Goal: Information Seeking & Learning: Learn about a topic

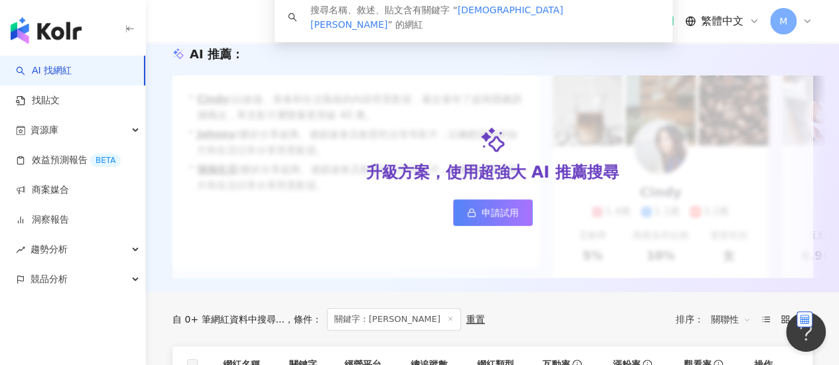
scroll to position [332, 0]
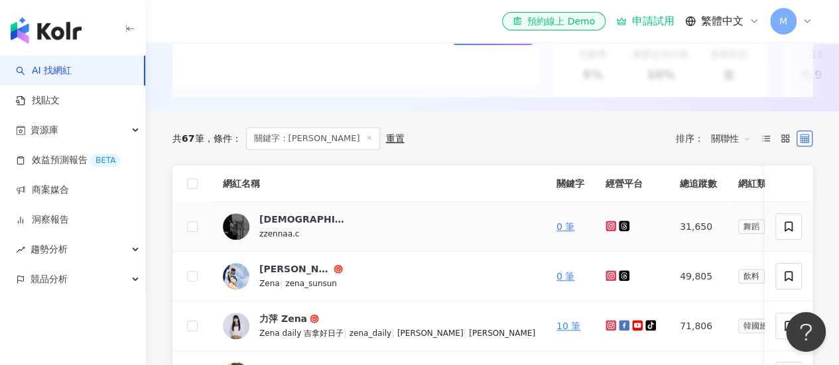
click at [606, 229] on icon at bounding box center [611, 226] width 11 height 11
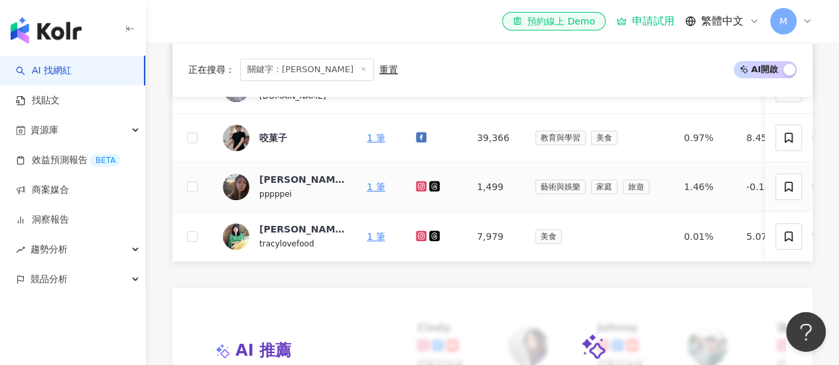
scroll to position [398, 0]
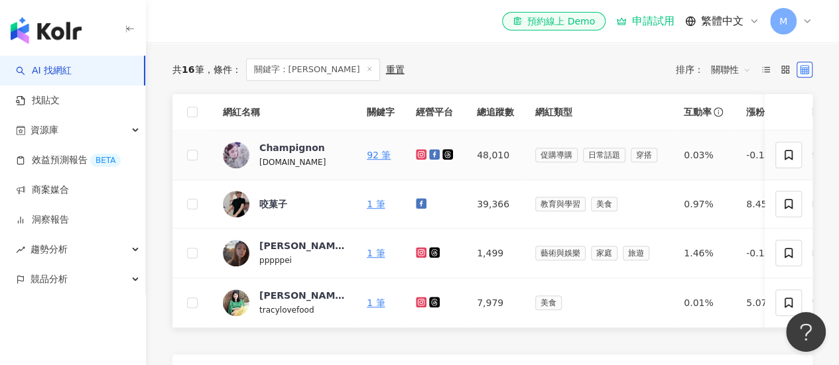
click at [416, 160] on icon at bounding box center [421, 154] width 11 height 11
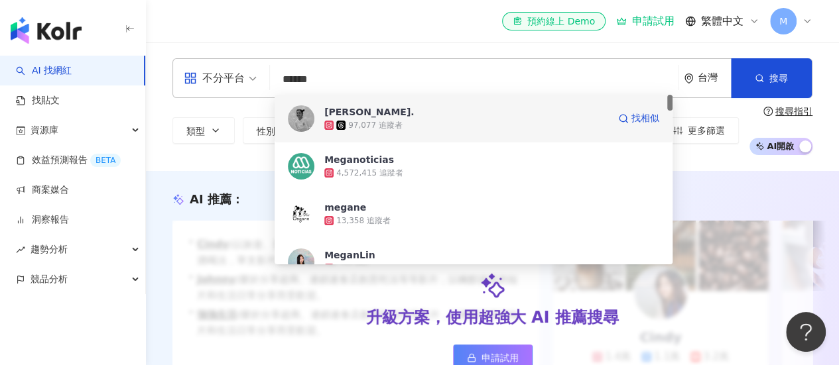
click at [399, 109] on span "[PERSON_NAME]." at bounding box center [466, 111] width 284 height 13
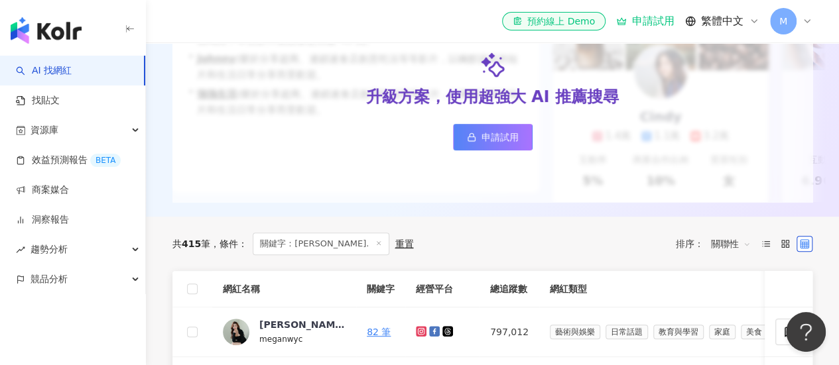
scroll to position [332, 0]
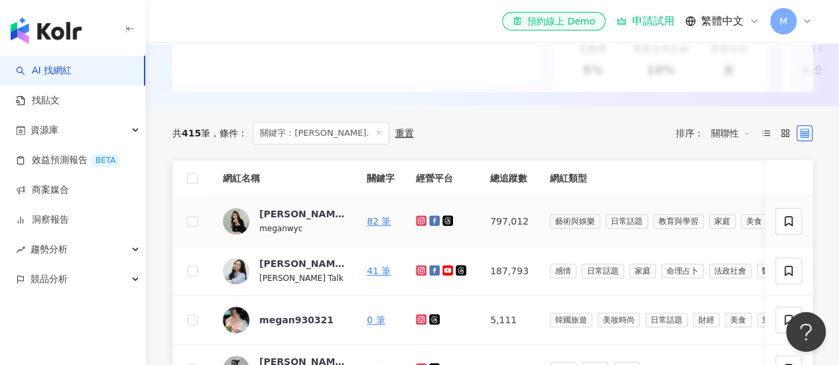
click at [425, 226] on icon at bounding box center [421, 221] width 11 height 11
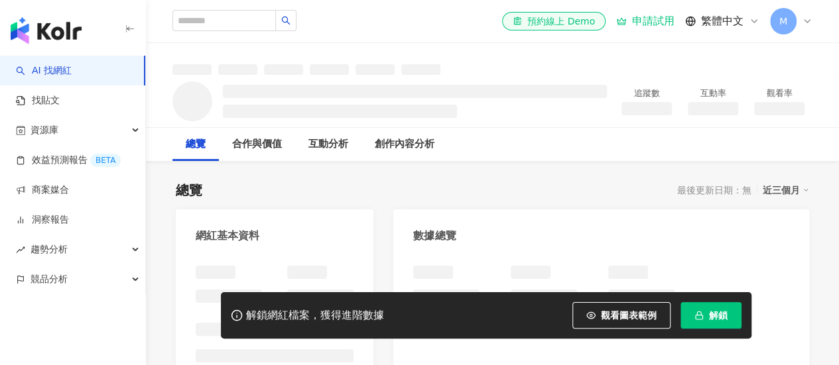
scroll to position [133, 0]
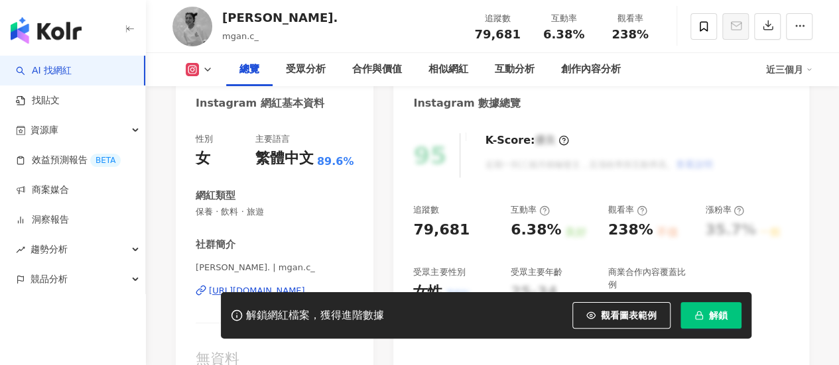
scroll to position [199, 0]
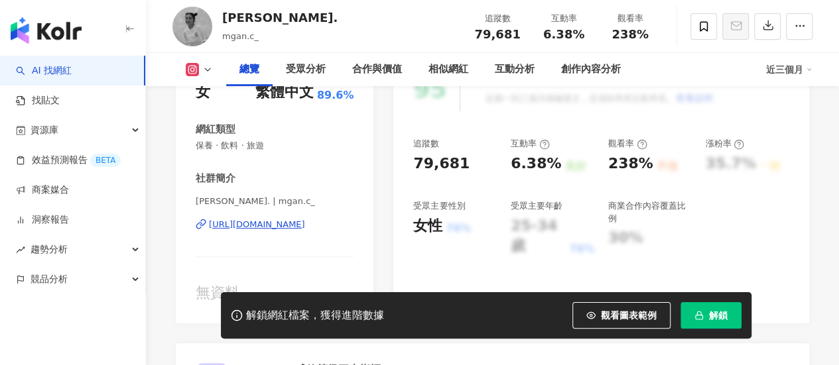
click at [259, 227] on div "[URL][DOMAIN_NAME]" at bounding box center [257, 225] width 96 height 12
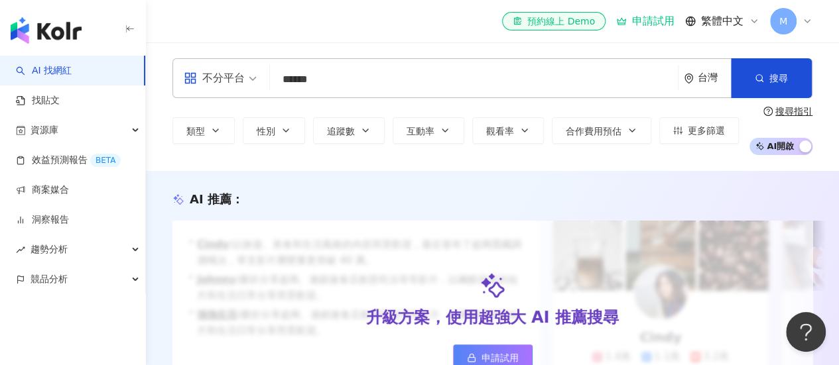
click at [374, 85] on input "******" at bounding box center [473, 79] width 397 height 25
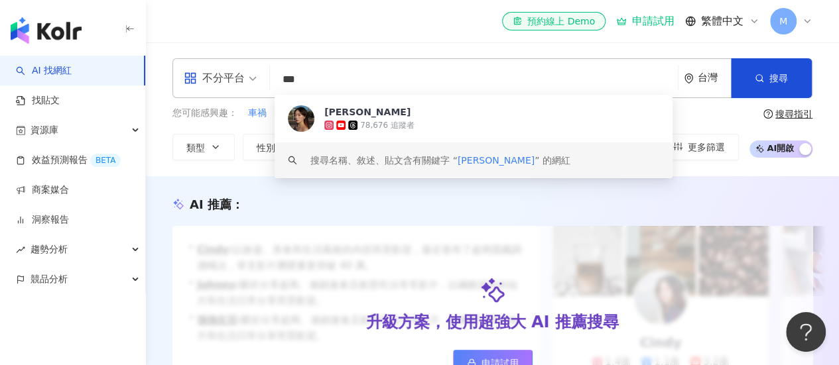
scroll to position [265, 0]
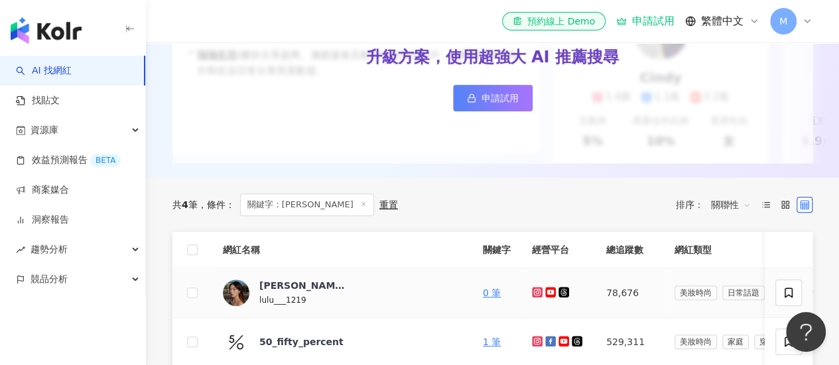
click at [533, 296] on icon at bounding box center [537, 292] width 9 height 8
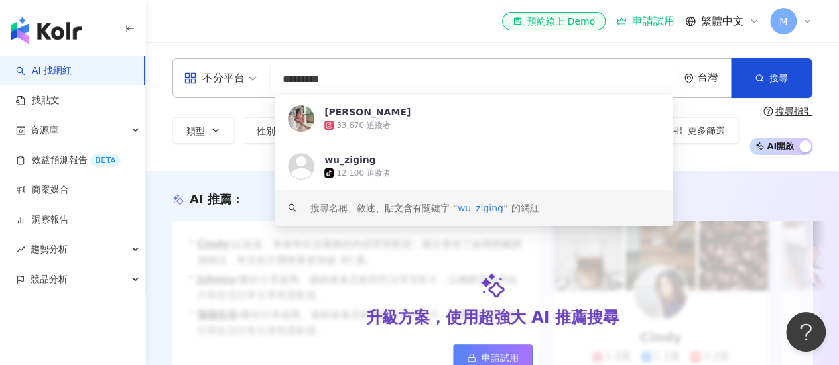
scroll to position [332, 0]
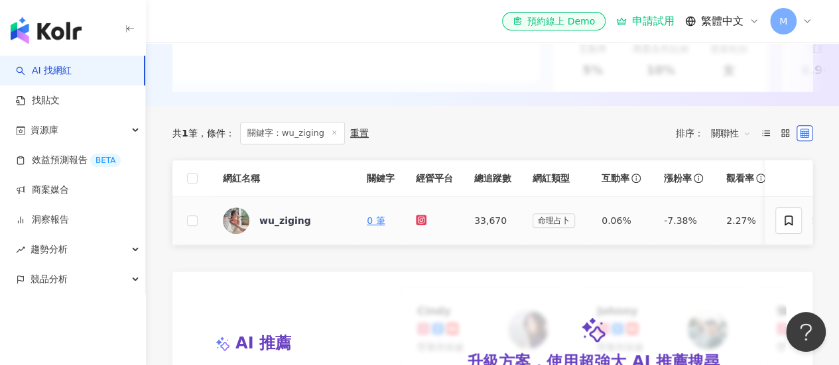
click at [427, 226] on link at bounding box center [422, 221] width 13 height 11
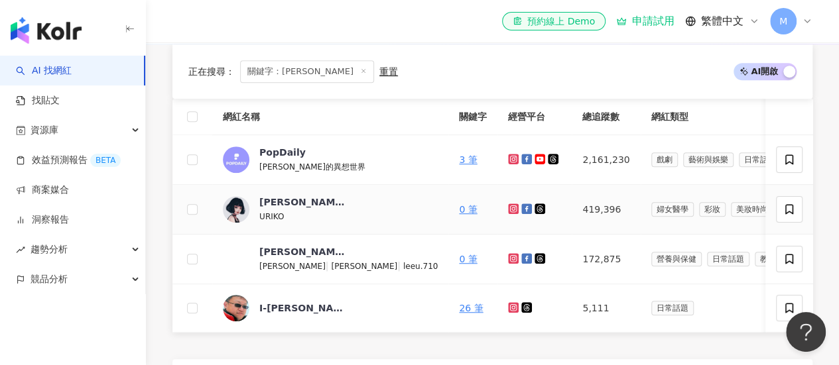
scroll to position [265, 0]
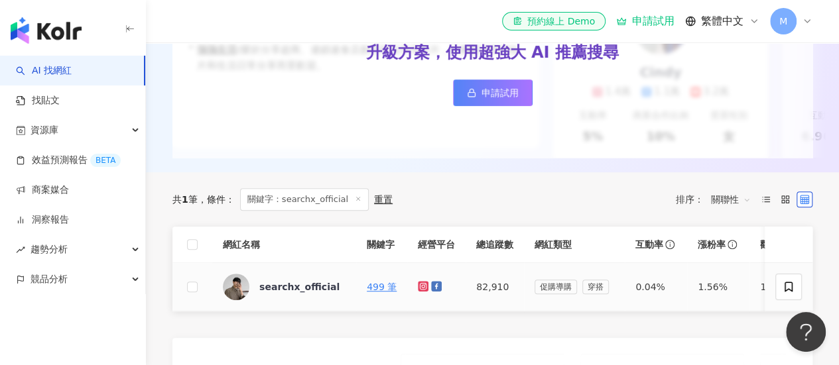
scroll to position [398, 0]
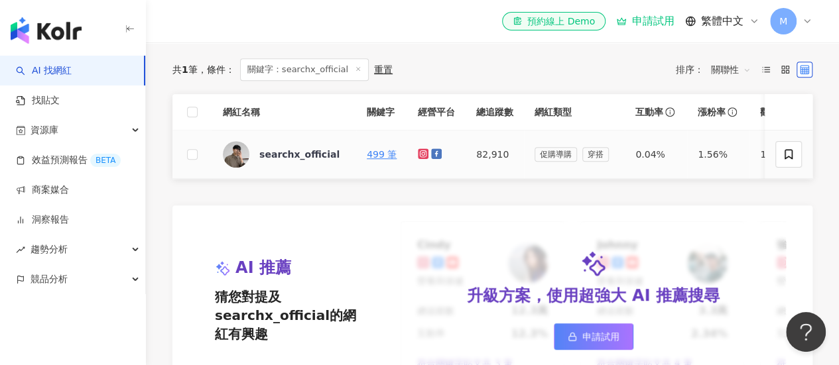
click at [421, 159] on icon at bounding box center [423, 154] width 11 height 11
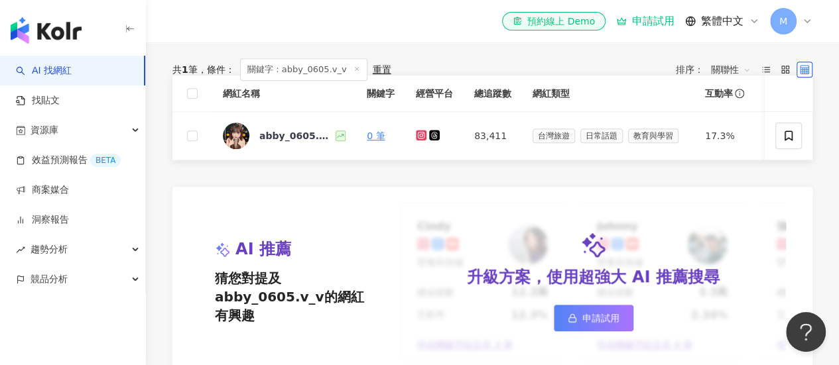
scroll to position [398, 0]
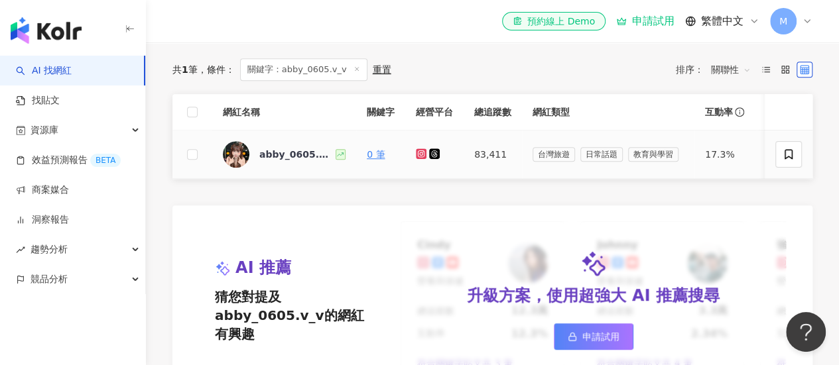
click at [418, 159] on icon at bounding box center [421, 154] width 11 height 11
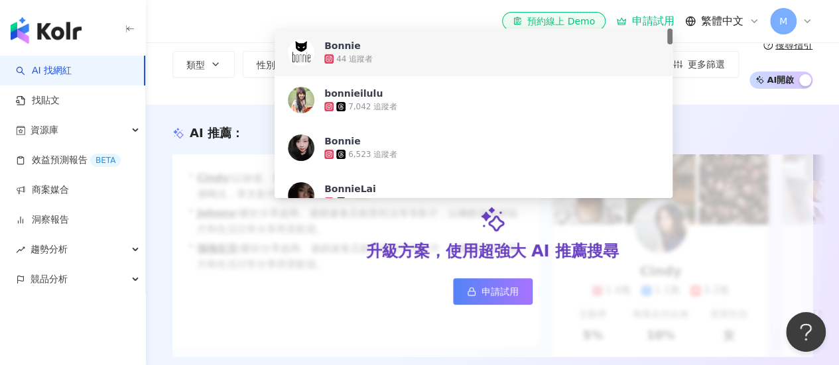
click at [400, 52] on div "44 追蹤者" at bounding box center [491, 58] width 335 height 13
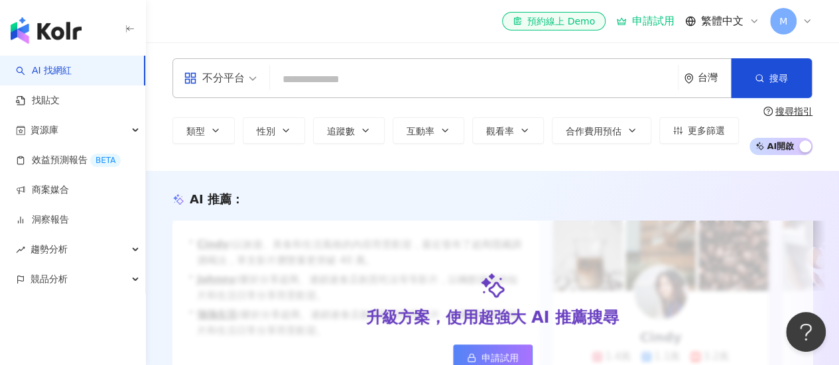
click at [529, 82] on input "search" at bounding box center [473, 79] width 397 height 25
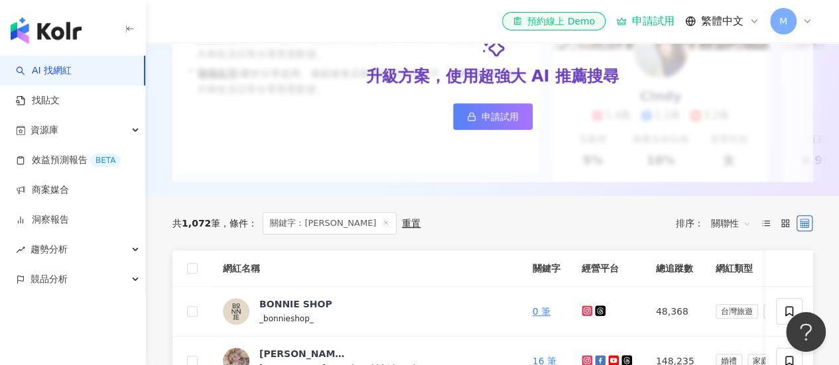
scroll to position [332, 0]
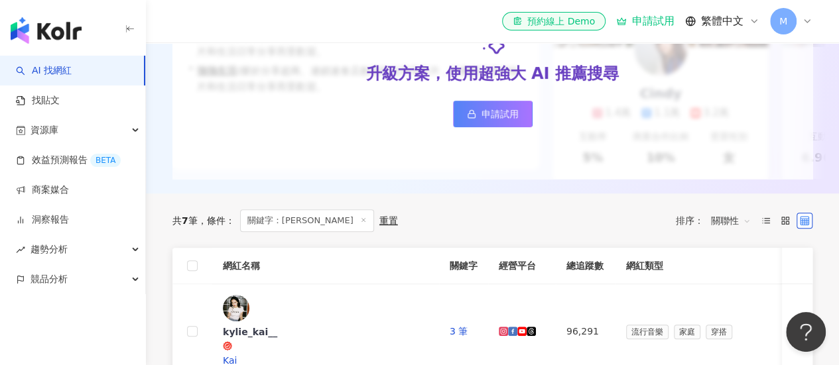
scroll to position [265, 0]
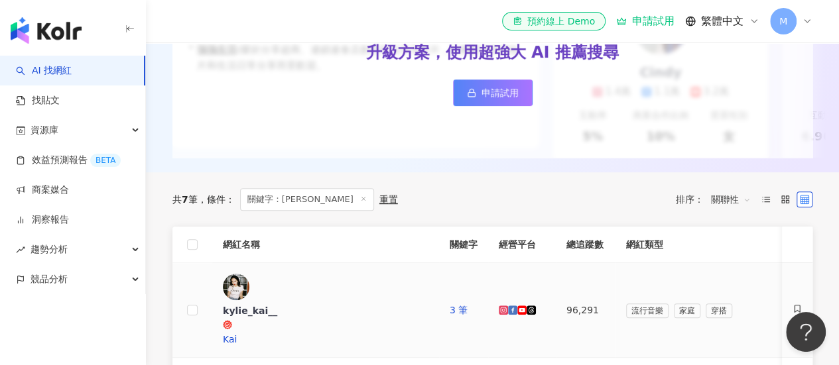
click at [501, 308] on icon at bounding box center [503, 310] width 5 height 5
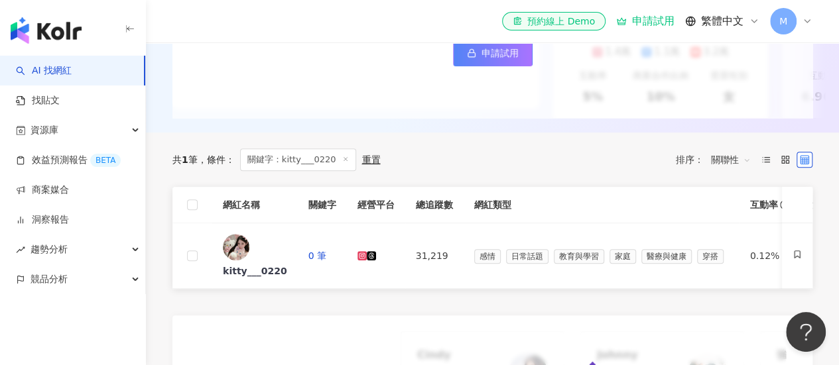
scroll to position [332, 0]
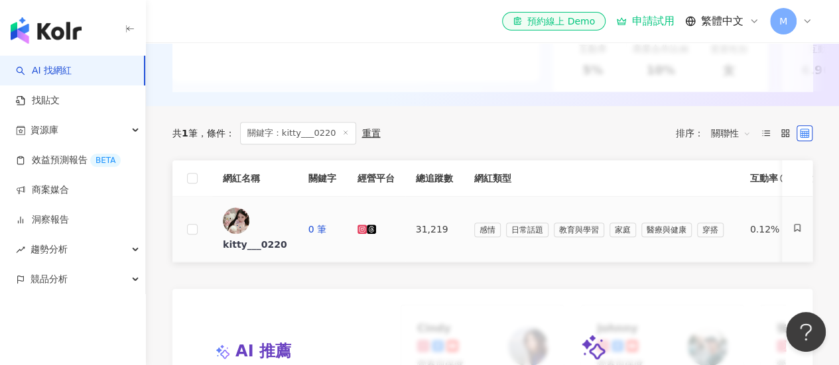
click at [365, 227] on icon at bounding box center [361, 229] width 7 height 7
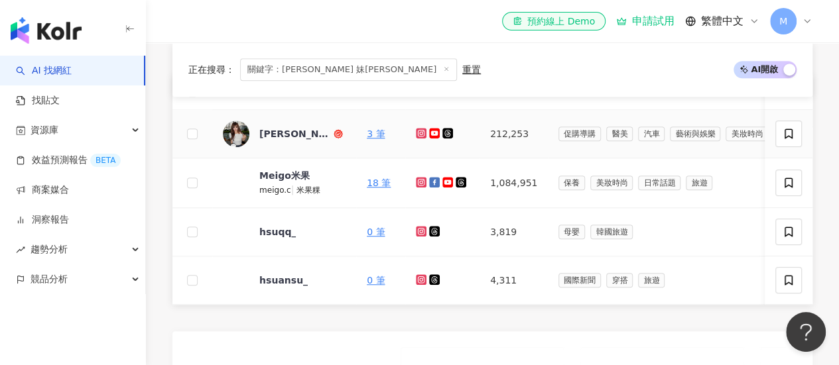
scroll to position [398, 0]
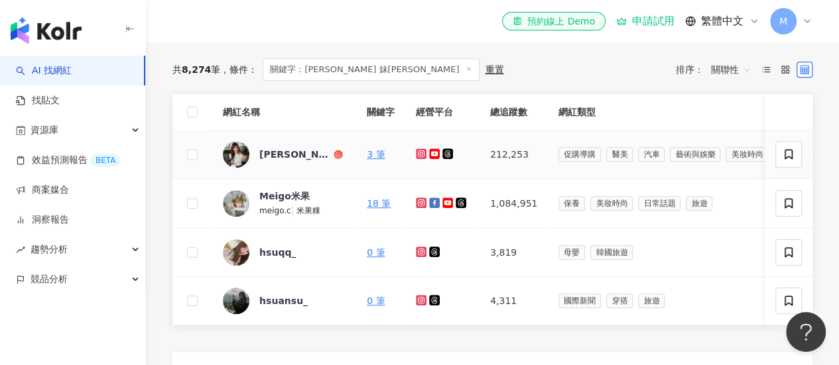
click at [418, 157] on icon at bounding box center [420, 153] width 5 height 5
click at [284, 161] on div "Mei Hsu 妹徐" at bounding box center [295, 154] width 72 height 13
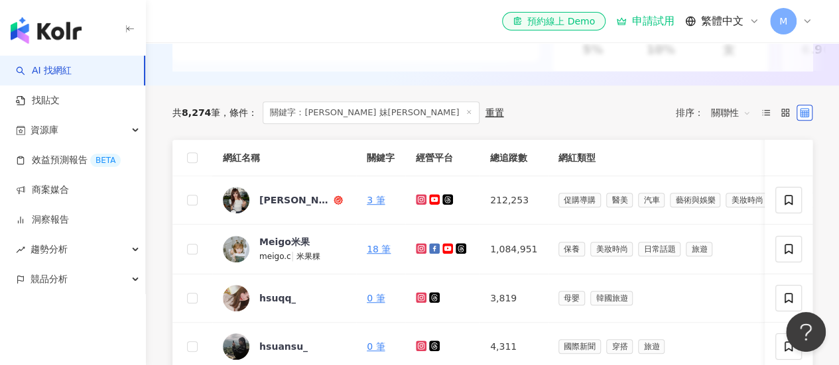
scroll to position [332, 0]
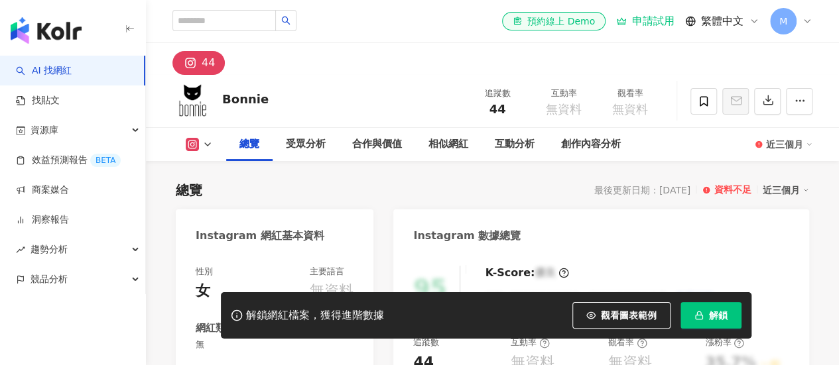
scroll to position [133, 0]
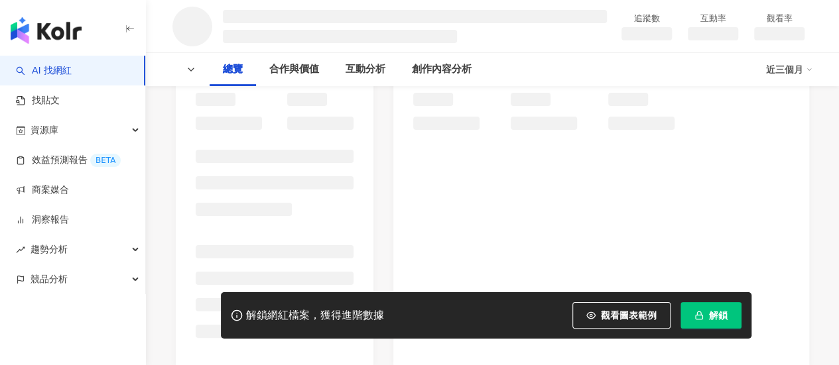
scroll to position [133, 0]
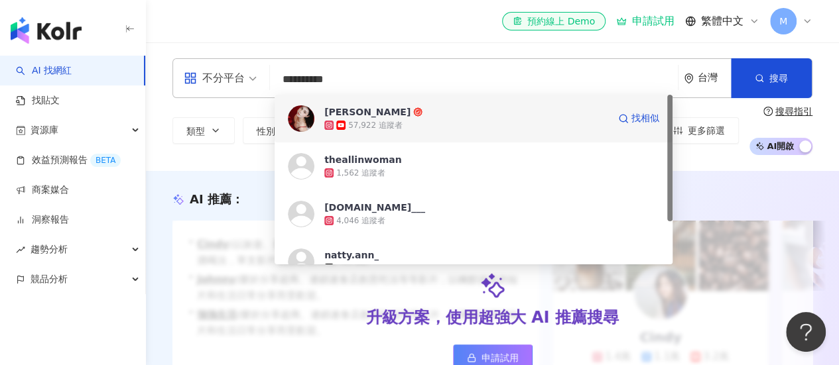
click at [389, 121] on div "57,922 追蹤者" at bounding box center [375, 125] width 54 height 11
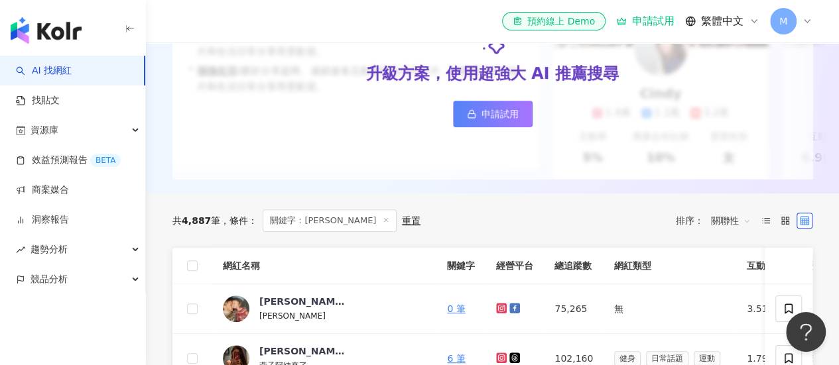
scroll to position [265, 0]
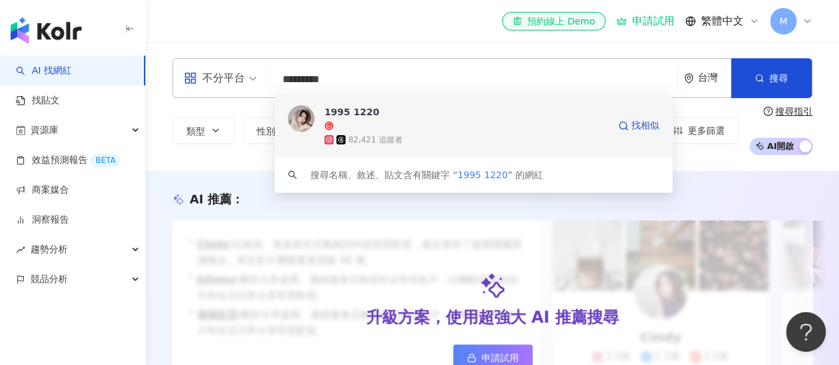
click at [401, 112] on span "1995 1220" at bounding box center [466, 119] width 284 height 28
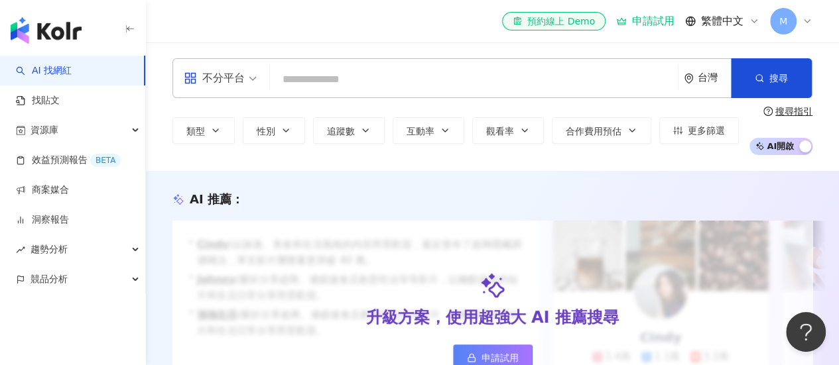
drag, startPoint x: 406, startPoint y: 78, endPoint x: 434, endPoint y: 52, distance: 38.9
click at [406, 78] on input "search" at bounding box center [473, 79] width 397 height 25
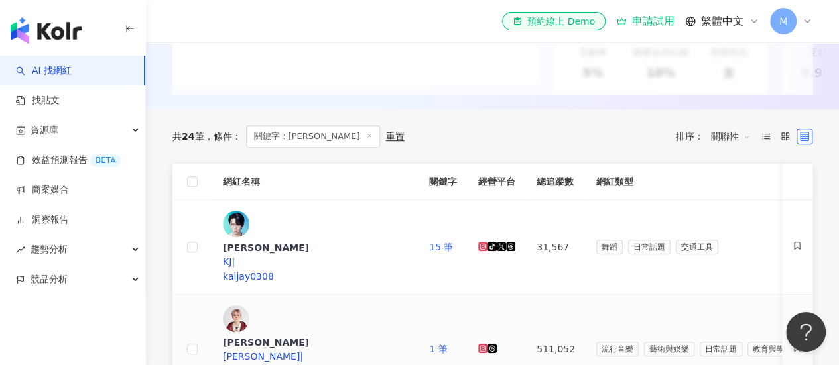
scroll to position [398, 0]
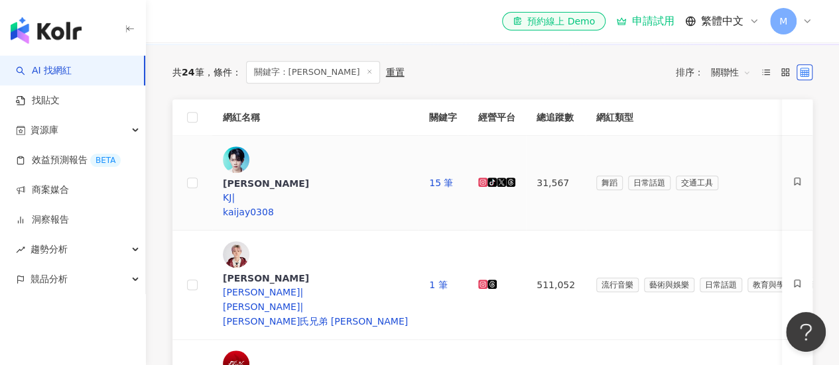
click at [479, 179] on icon at bounding box center [482, 182] width 7 height 7
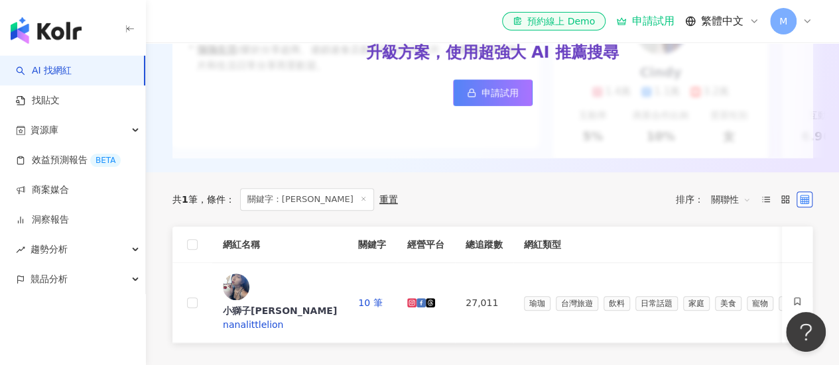
scroll to position [332, 0]
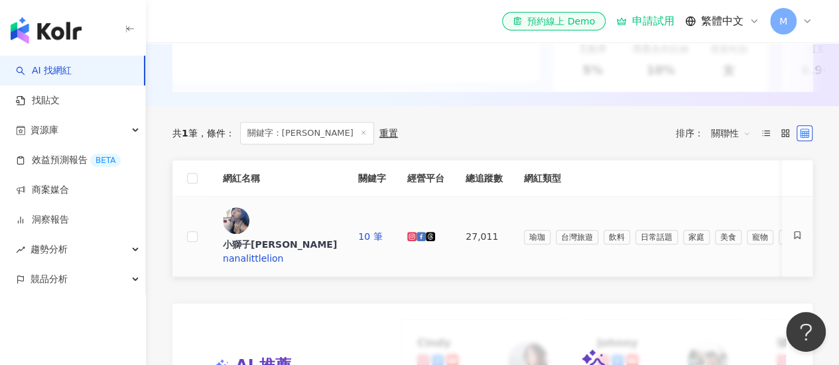
click at [416, 231] on link at bounding box center [411, 236] width 9 height 11
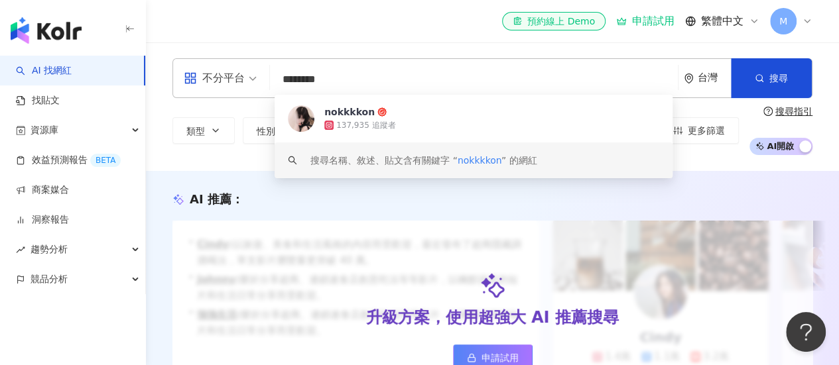
scroll to position [265, 0]
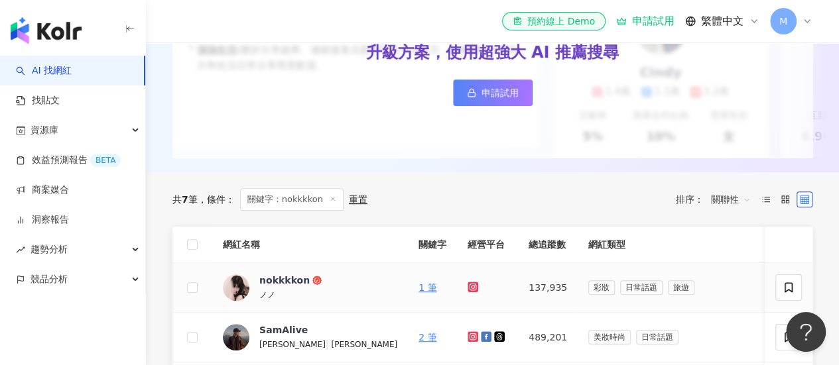
click at [468, 293] on link at bounding box center [474, 288] width 13 height 11
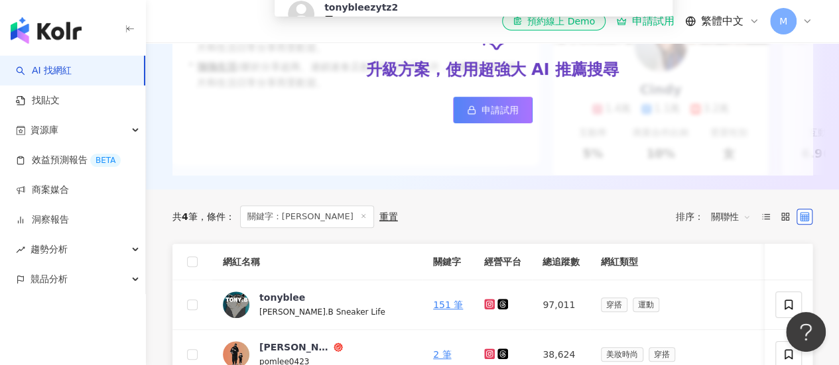
scroll to position [265, 0]
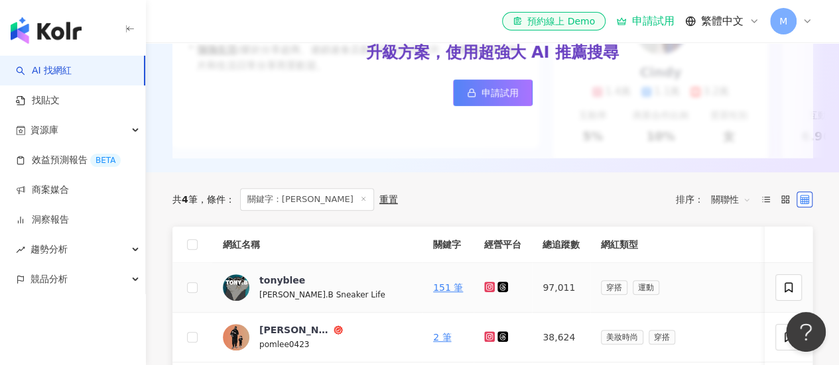
click at [484, 292] on icon at bounding box center [489, 287] width 11 height 11
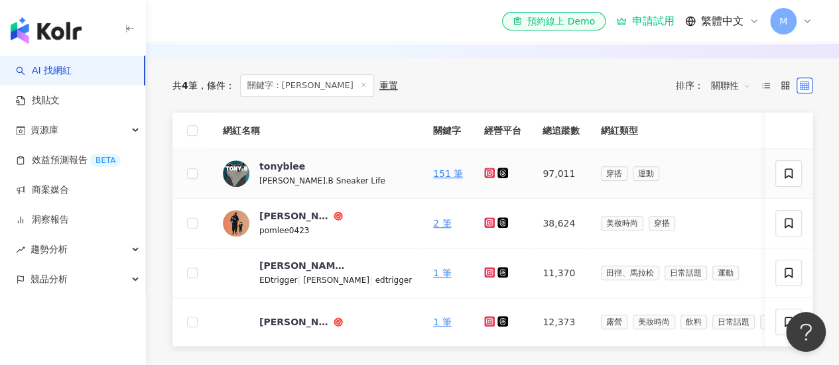
scroll to position [398, 0]
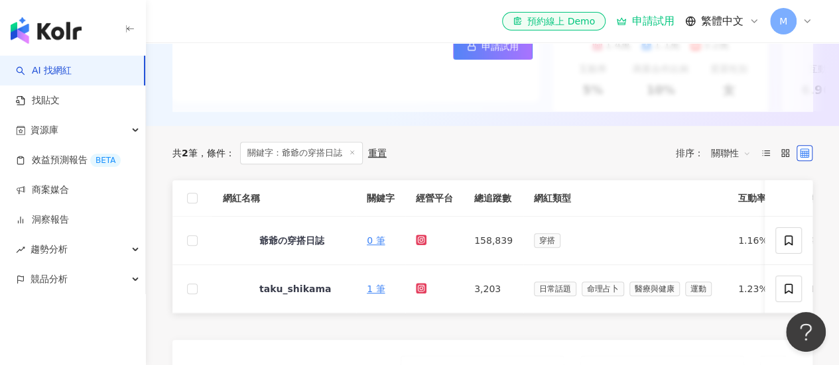
scroll to position [332, 0]
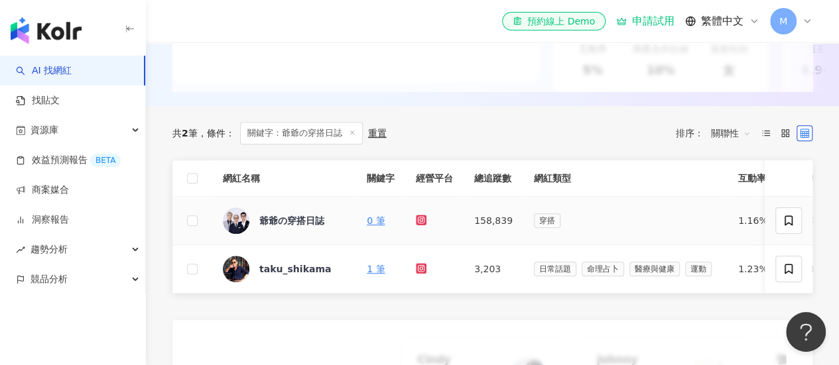
click at [419, 225] on icon at bounding box center [421, 220] width 11 height 11
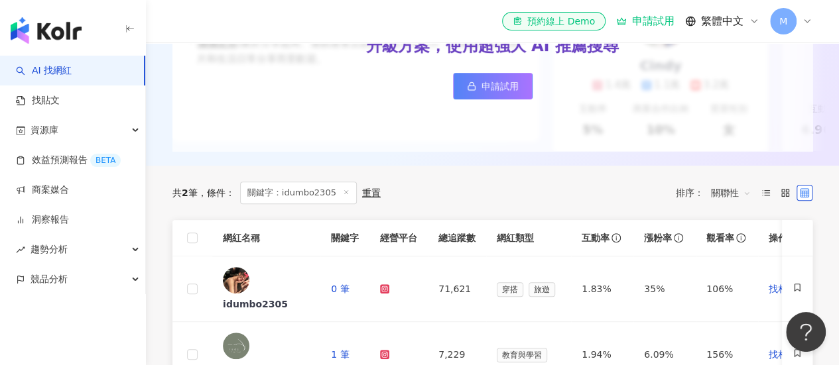
scroll to position [332, 0]
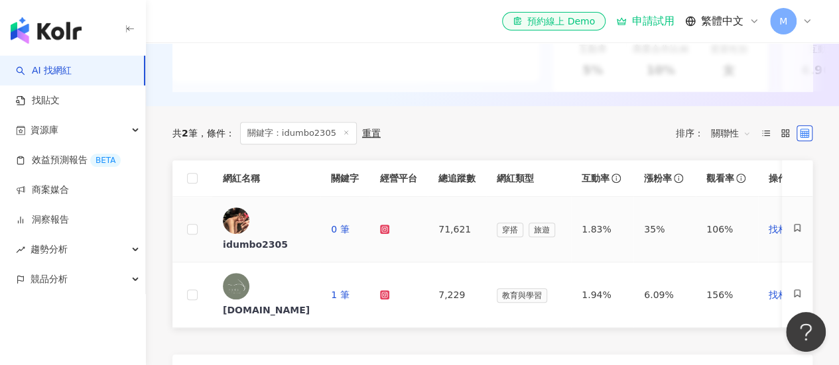
click at [389, 224] on link at bounding box center [384, 229] width 9 height 11
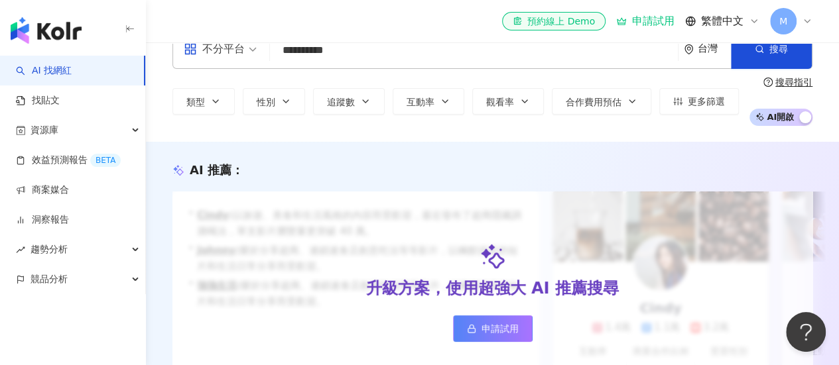
scroll to position [0, 0]
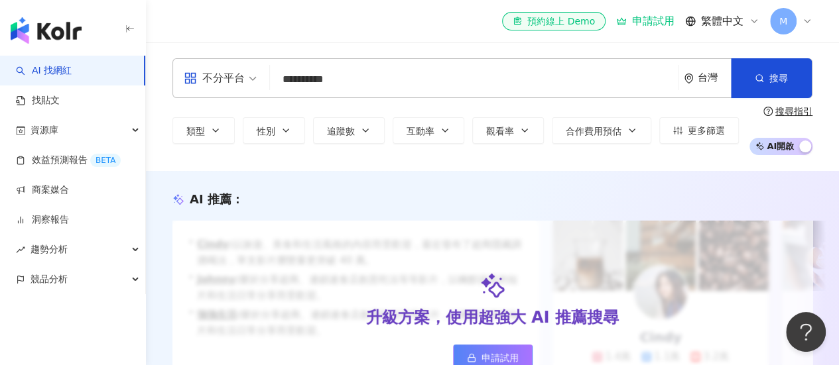
click at [365, 82] on input "**********" at bounding box center [473, 79] width 397 height 25
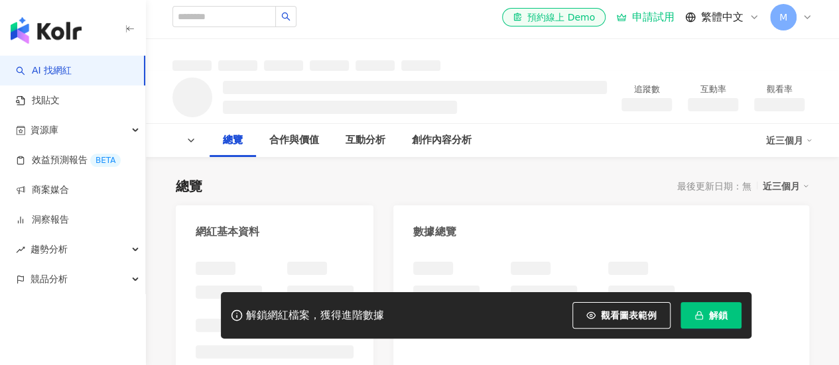
scroll to position [199, 0]
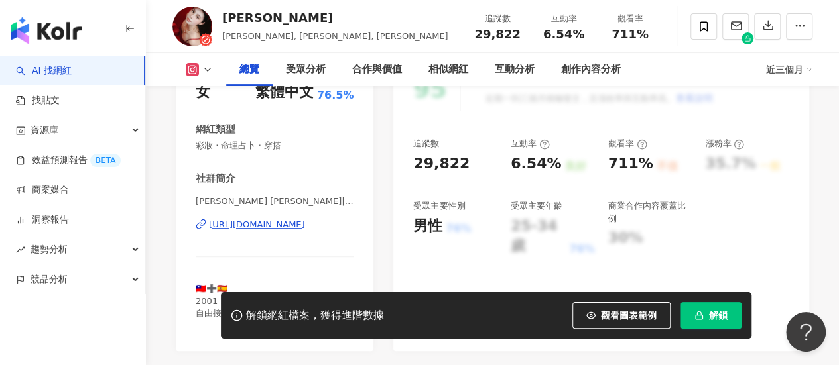
click at [302, 227] on div "https://www.instagram.com/natashatup/" at bounding box center [257, 225] width 96 height 12
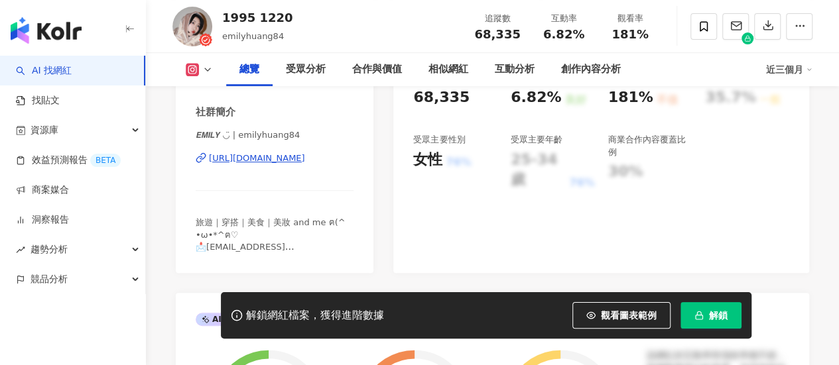
click at [296, 158] on div "[URL][DOMAIN_NAME]" at bounding box center [257, 159] width 96 height 12
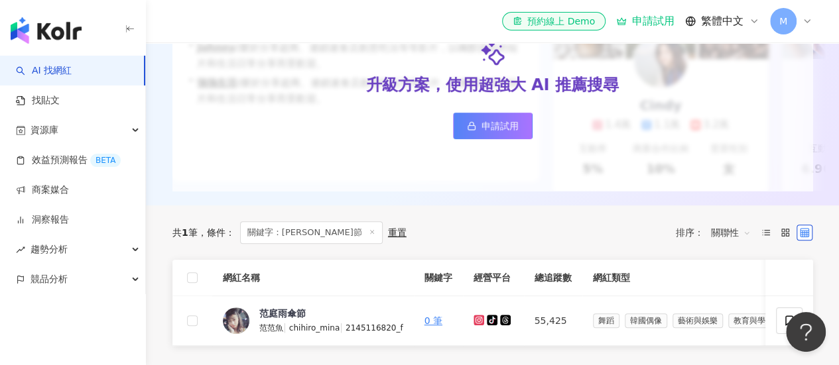
scroll to position [257, 0]
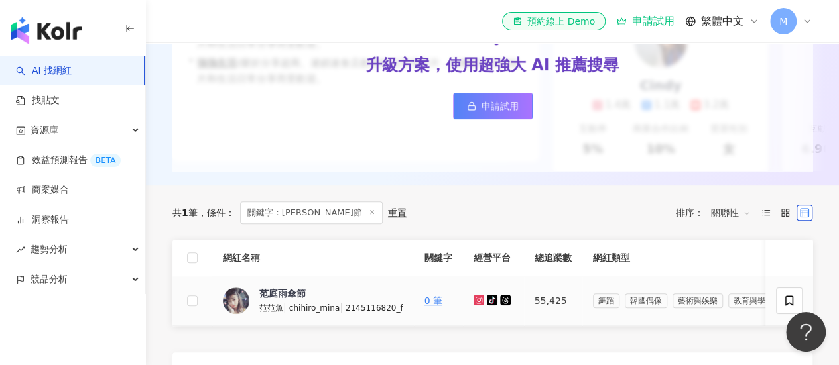
click at [475, 304] on icon at bounding box center [479, 300] width 9 height 8
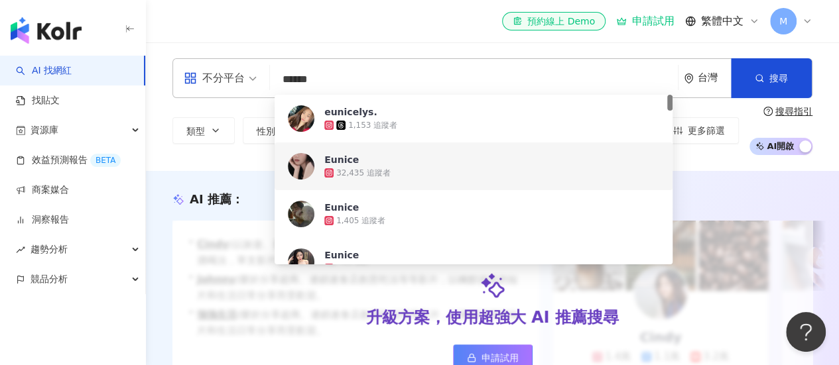
click at [401, 170] on div "32,435 追蹤者" at bounding box center [491, 172] width 335 height 13
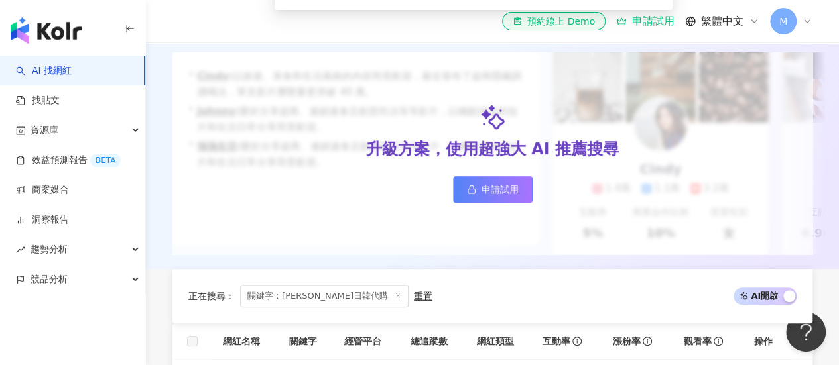
scroll to position [332, 0]
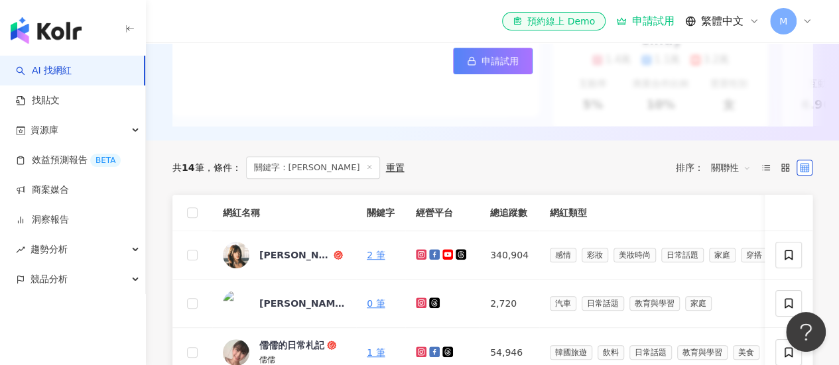
scroll to position [398, 0]
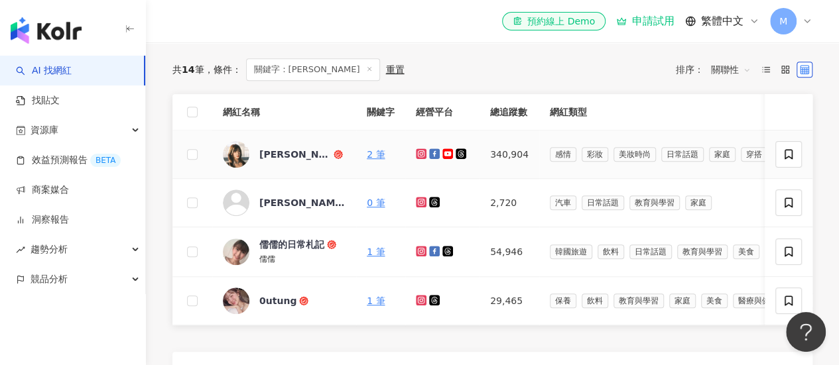
click at [419, 157] on icon at bounding box center [420, 153] width 5 height 5
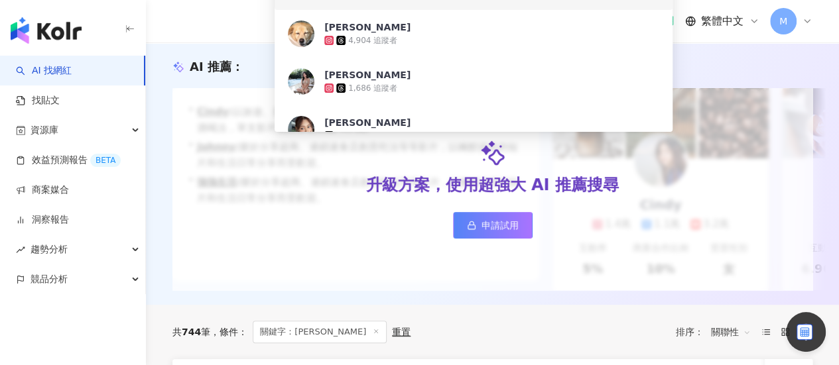
scroll to position [66, 0]
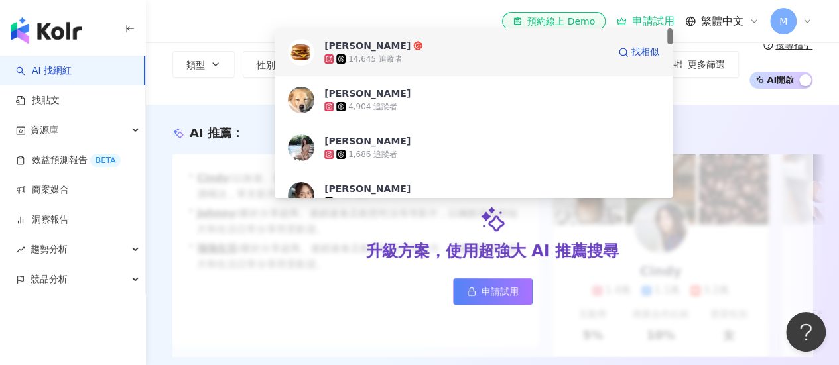
click at [365, 54] on div "14,645 追蹤者" at bounding box center [375, 59] width 54 height 11
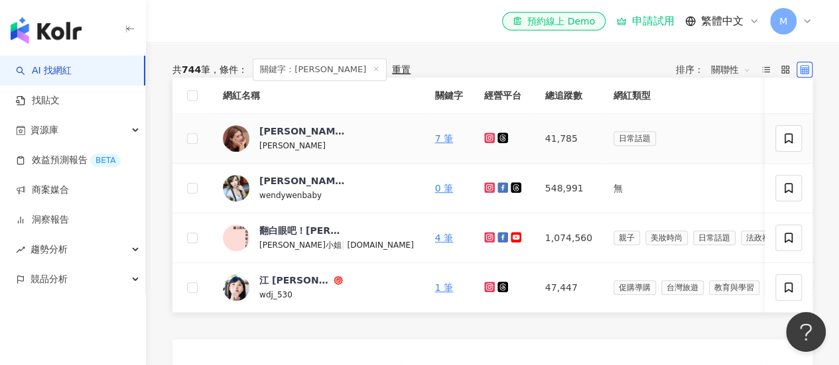
scroll to position [464, 0]
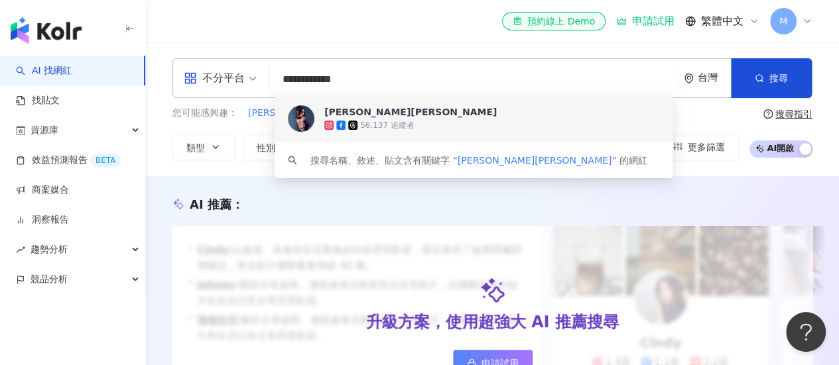
scroll to position [265, 0]
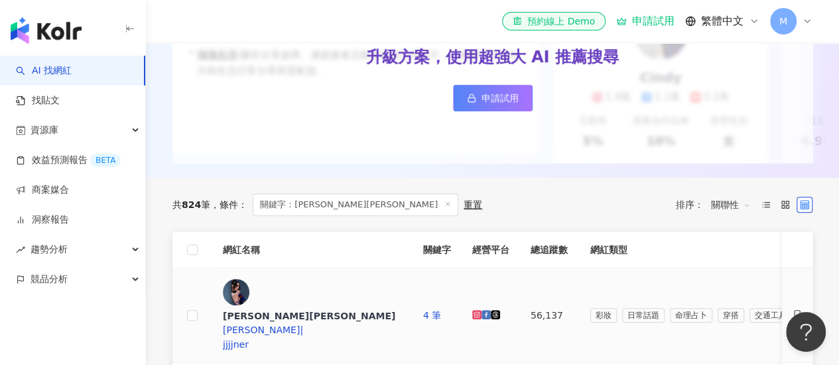
click at [481, 310] on icon at bounding box center [476, 314] width 9 height 9
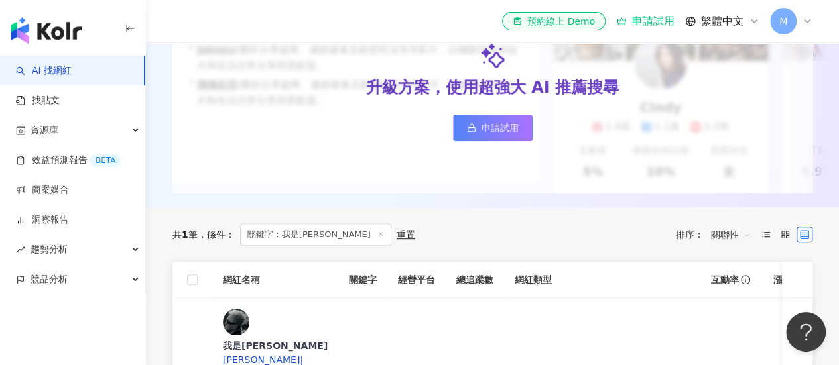
scroll to position [265, 0]
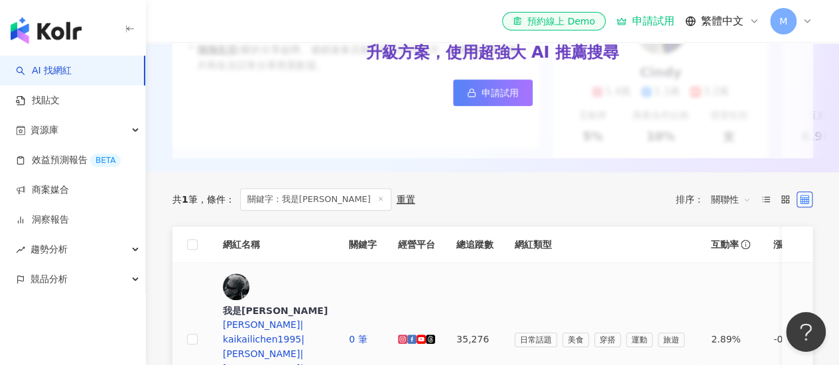
click at [405, 337] on icon at bounding box center [402, 339] width 5 height 5
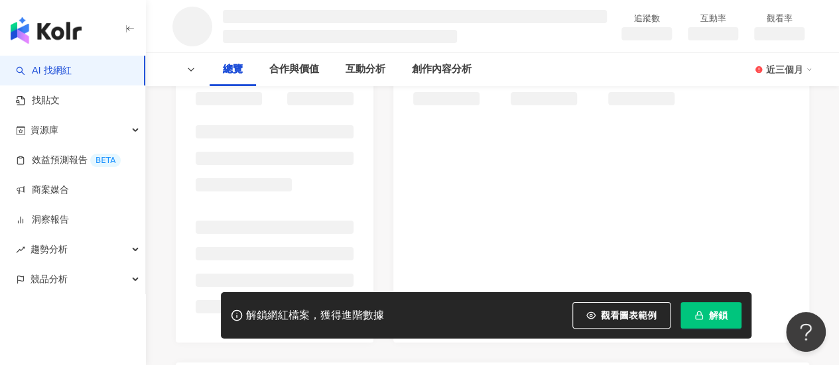
scroll to position [199, 0]
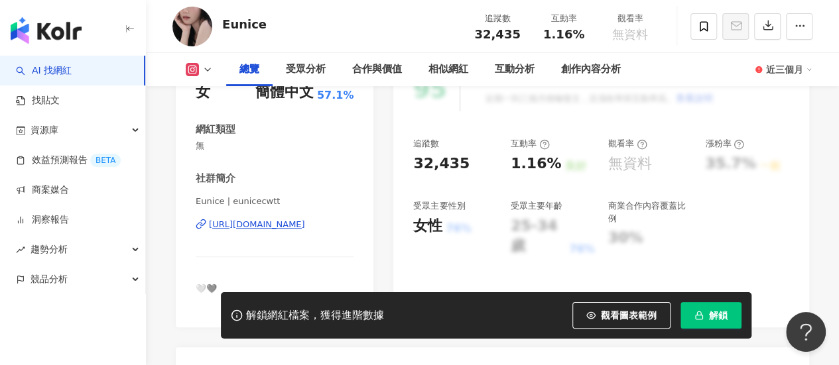
click at [258, 223] on div "https://www.instagram.com/eunicecwtt/" at bounding box center [257, 225] width 96 height 12
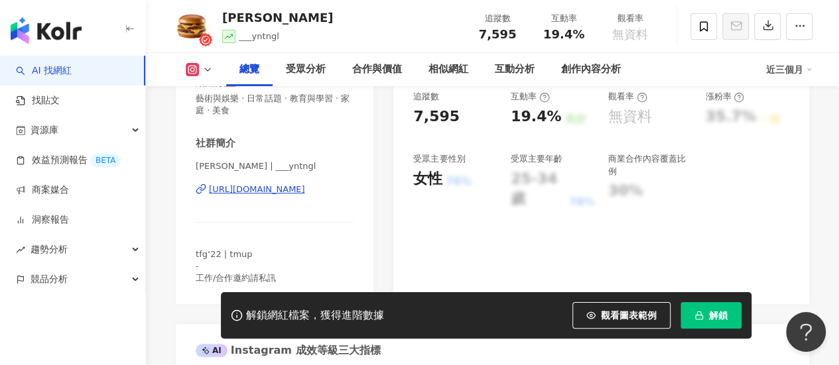
scroll to position [265, 0]
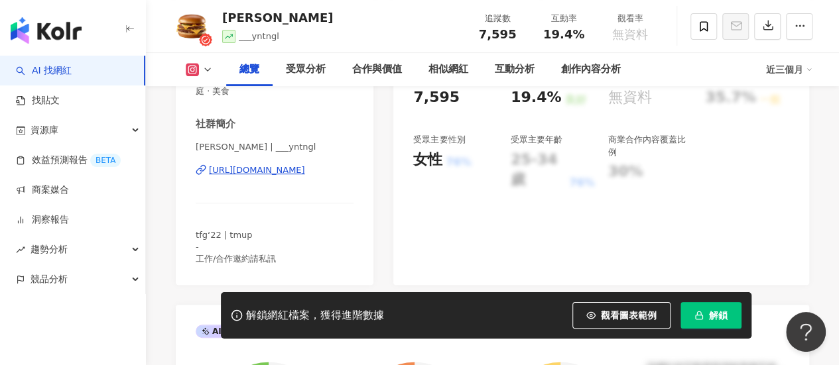
click at [287, 168] on div "[URL][DOMAIN_NAME]" at bounding box center [257, 170] width 96 height 12
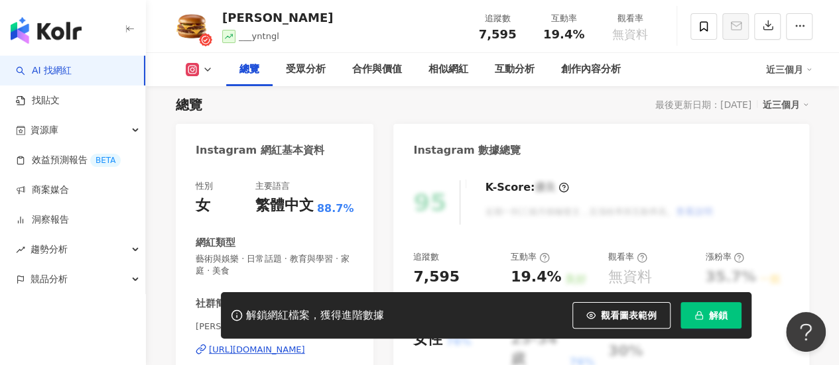
scroll to position [66, 0]
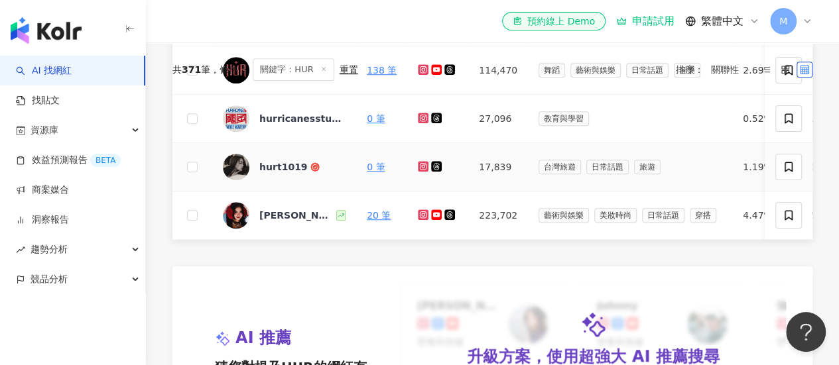
scroll to position [398, 0]
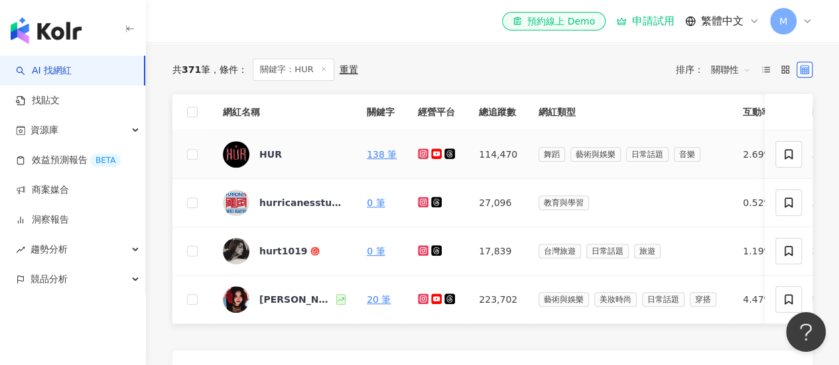
click at [422, 158] on icon at bounding box center [423, 154] width 9 height 8
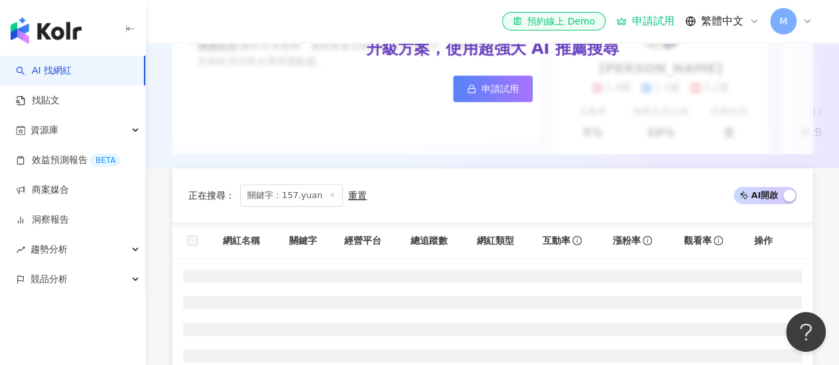
scroll to position [332, 0]
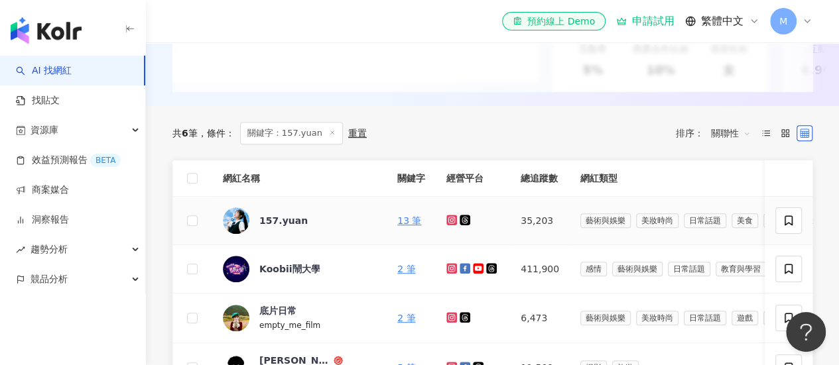
click at [446, 225] on icon at bounding box center [451, 220] width 11 height 11
click at [279, 227] on div "157.yuan" at bounding box center [283, 220] width 48 height 13
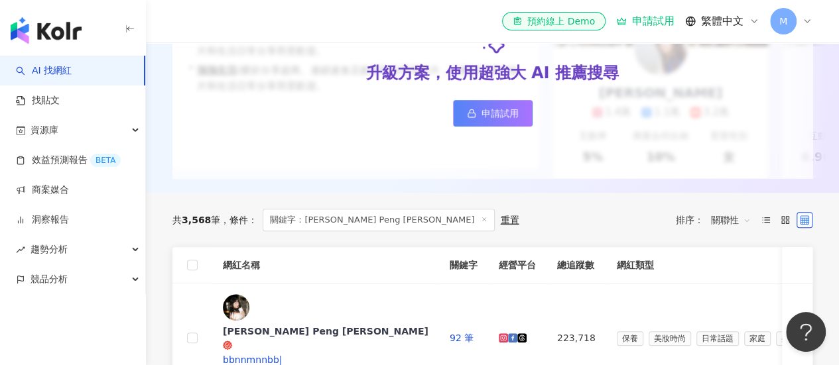
scroll to position [265, 0]
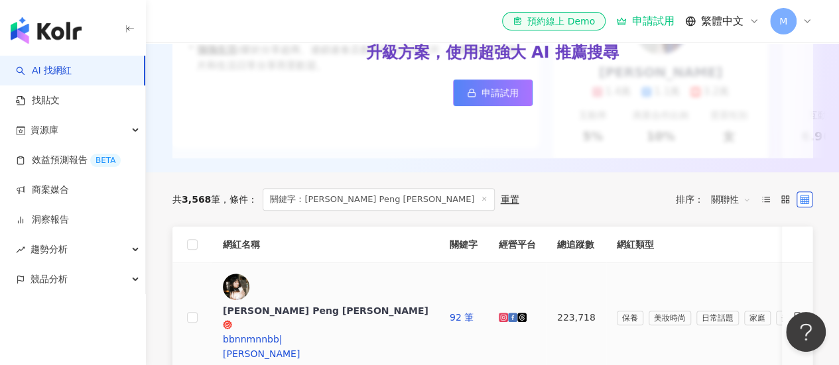
click at [499, 312] on link at bounding box center [503, 317] width 9 height 11
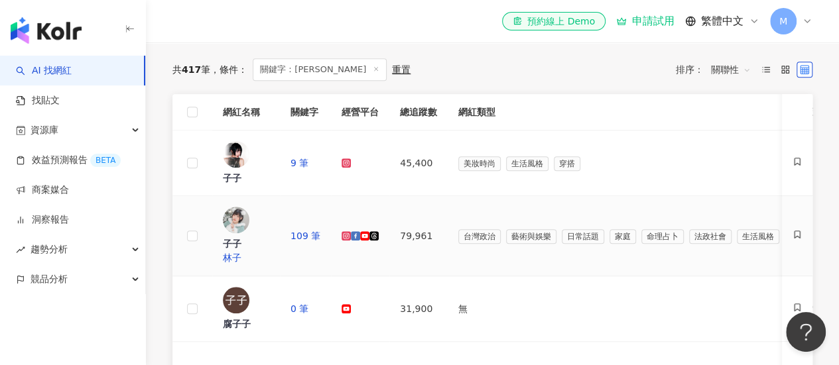
scroll to position [398, 0]
click at [351, 167] on icon at bounding box center [346, 163] width 9 height 9
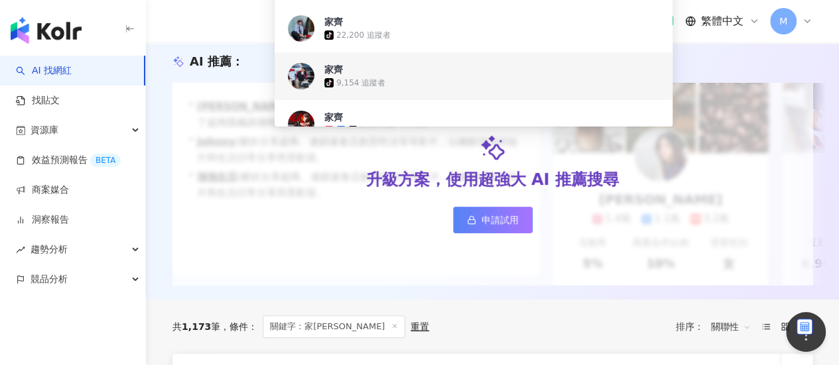
scroll to position [265, 0]
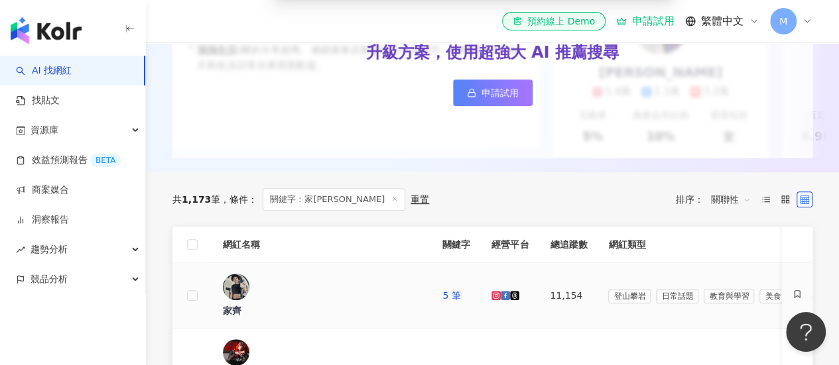
click at [491, 290] on link at bounding box center [495, 295] width 9 height 11
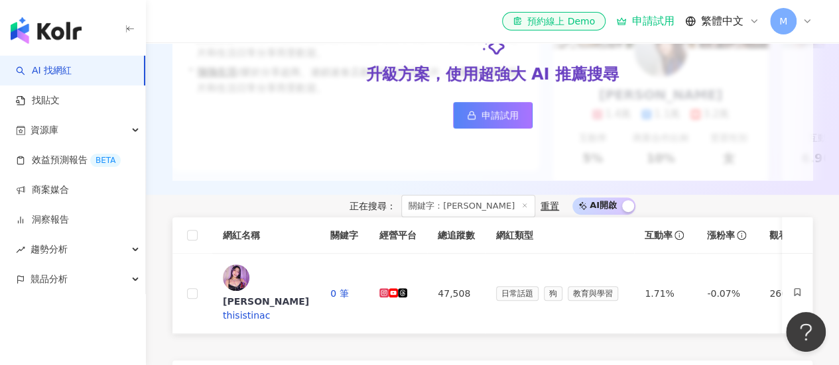
scroll to position [332, 0]
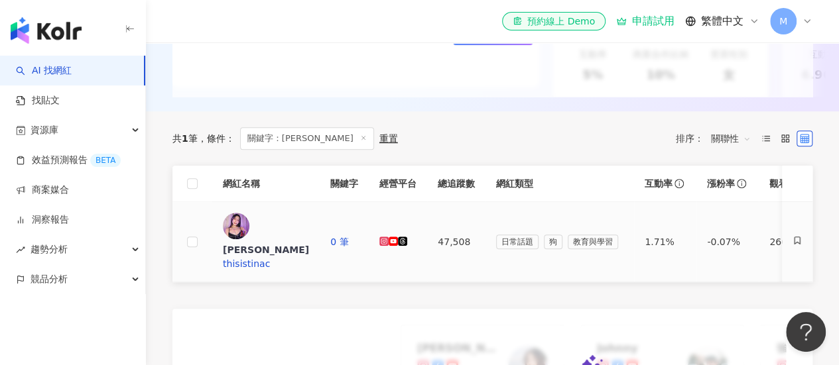
click at [389, 237] on icon at bounding box center [383, 241] width 9 height 9
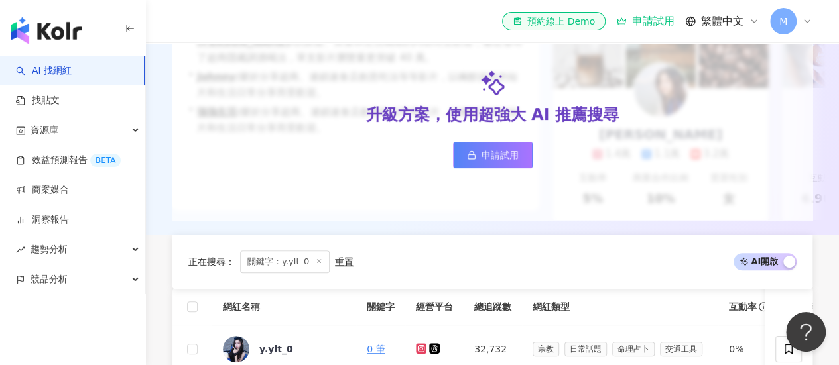
scroll to position [332, 0]
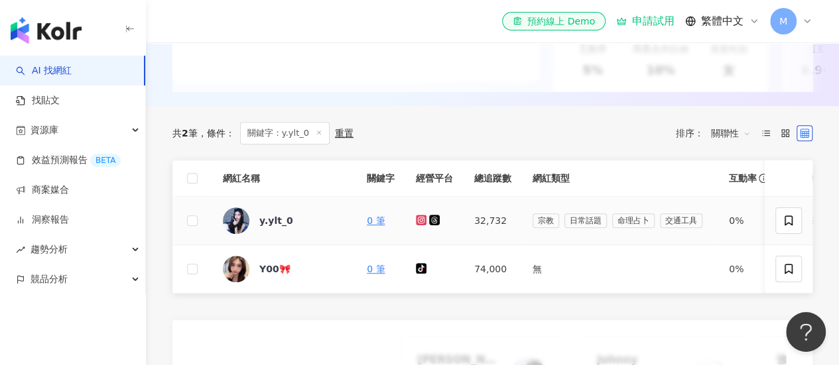
click at [415, 230] on td at bounding box center [434, 221] width 58 height 48
click at [420, 221] on icon at bounding box center [421, 220] width 2 height 2
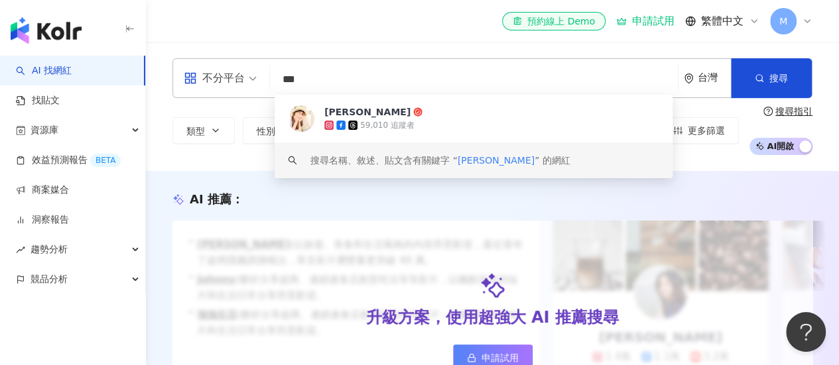
scroll to position [332, 0]
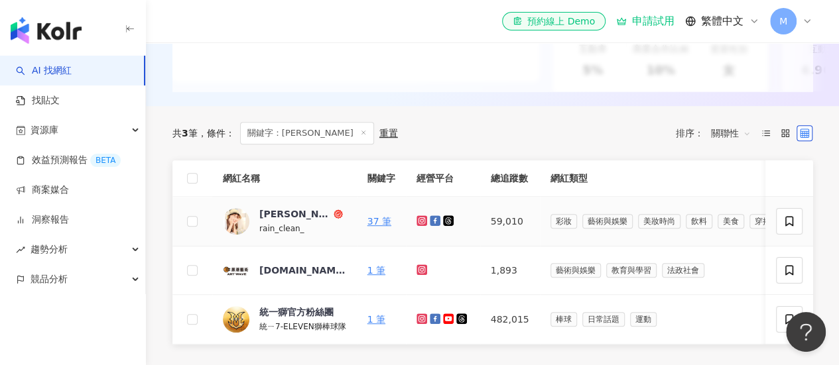
click at [423, 225] on icon at bounding box center [422, 221] width 9 height 8
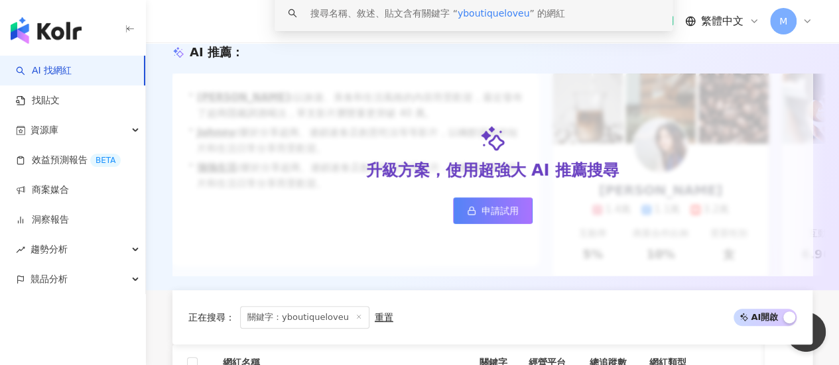
scroll to position [265, 0]
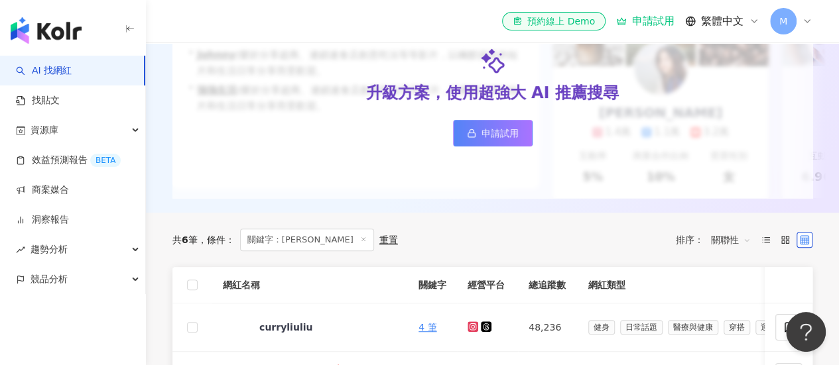
scroll to position [265, 0]
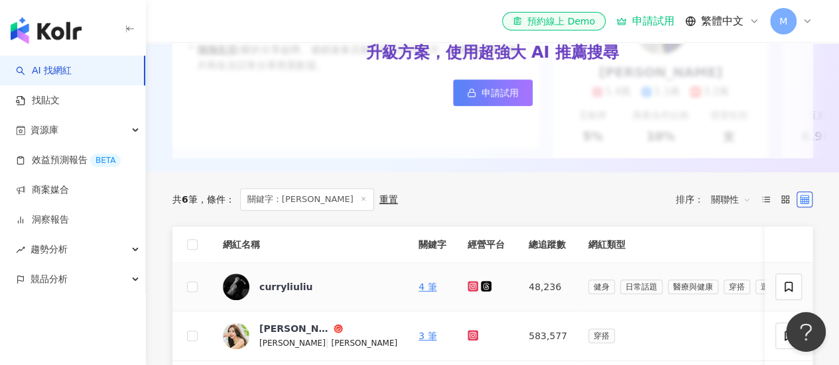
click at [470, 289] on icon at bounding box center [472, 286] width 5 height 5
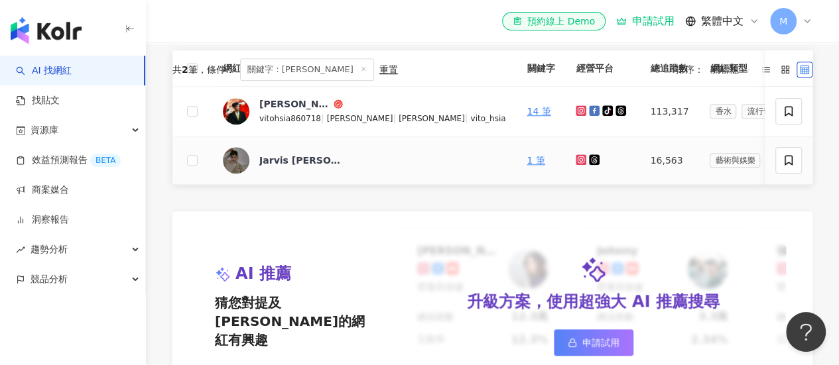
scroll to position [371, 0]
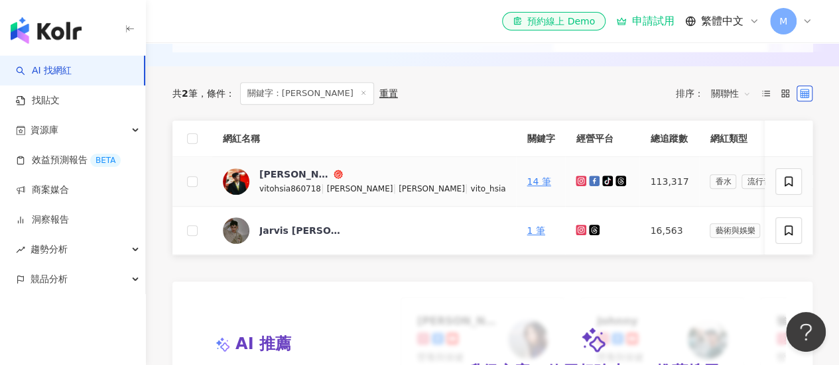
click at [577, 185] on icon at bounding box center [581, 181] width 9 height 8
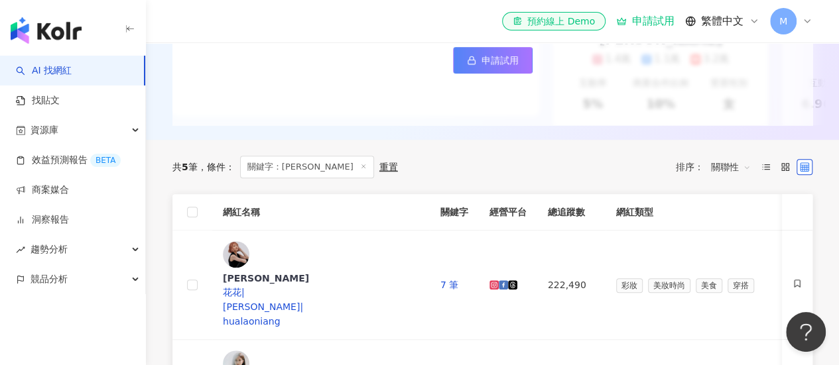
scroll to position [337, 0]
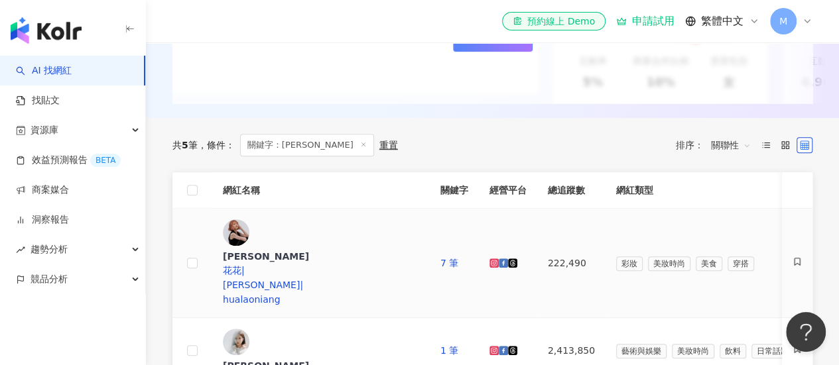
click at [489, 259] on icon at bounding box center [493, 263] width 9 height 9
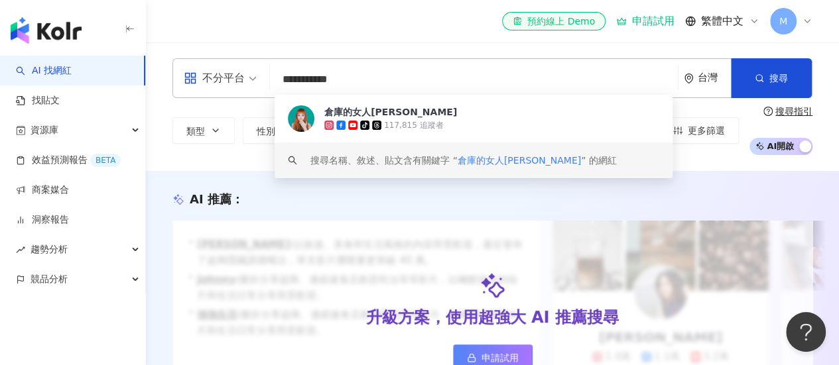
scroll to position [265, 0]
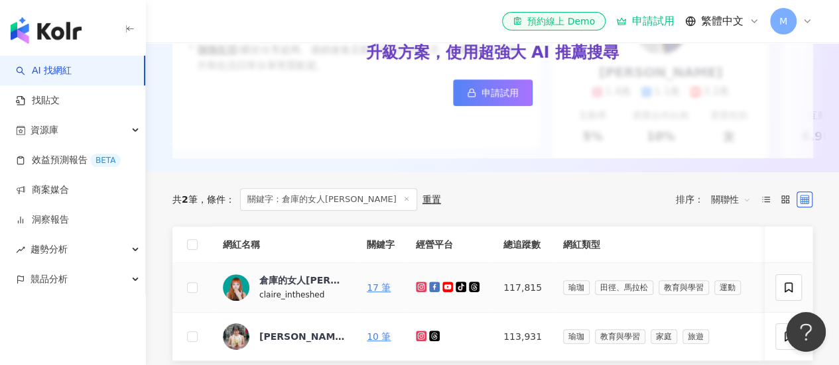
click at [426, 292] on icon at bounding box center [421, 287] width 11 height 11
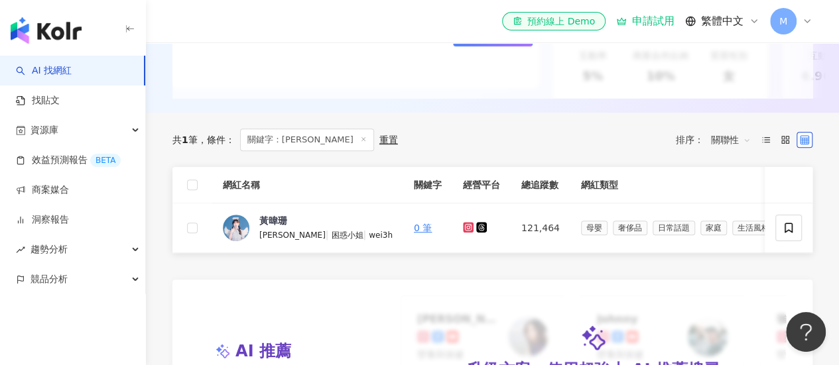
scroll to position [332, 0]
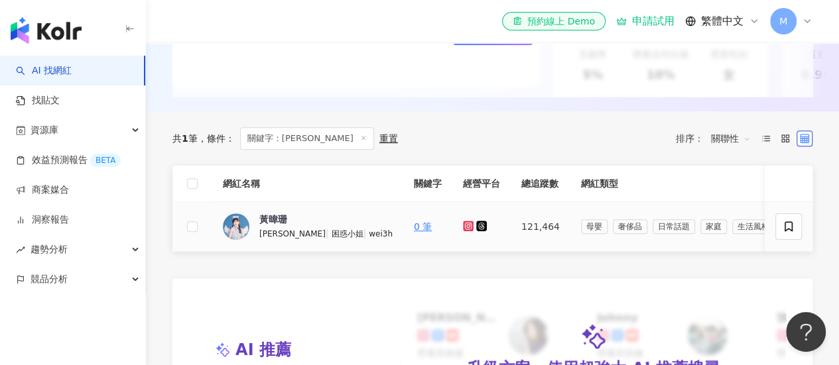
click at [468, 231] on icon at bounding box center [468, 226] width 11 height 11
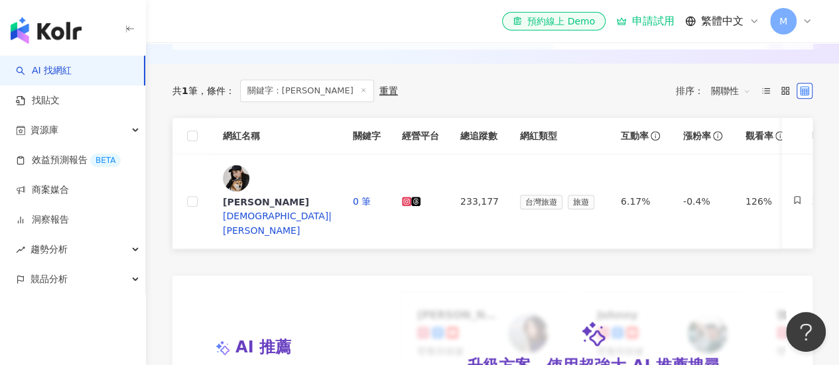
scroll to position [398, 0]
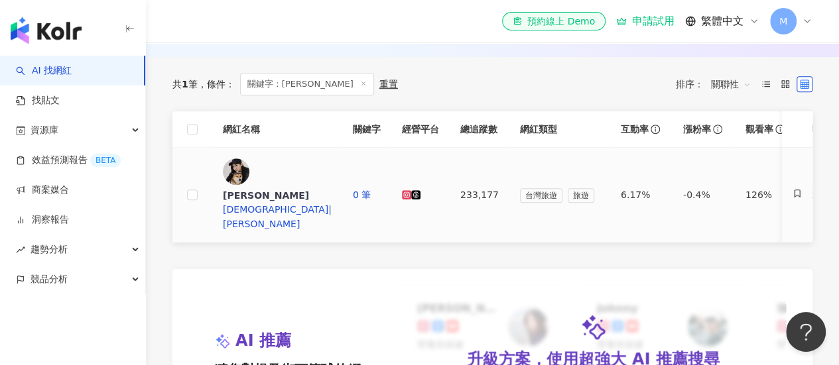
click at [411, 190] on icon at bounding box center [406, 194] width 9 height 9
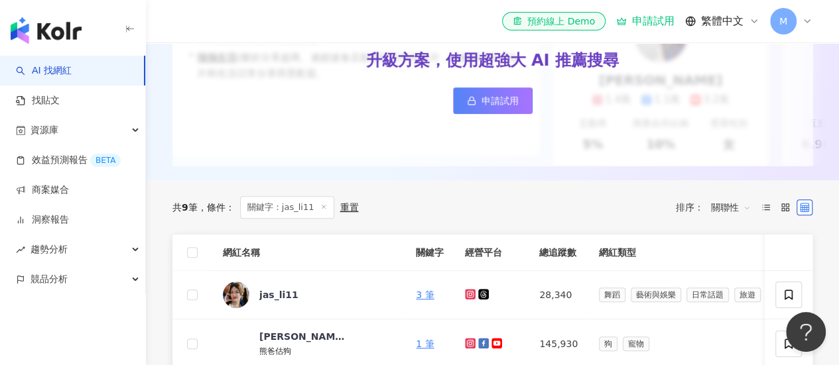
scroll to position [398, 0]
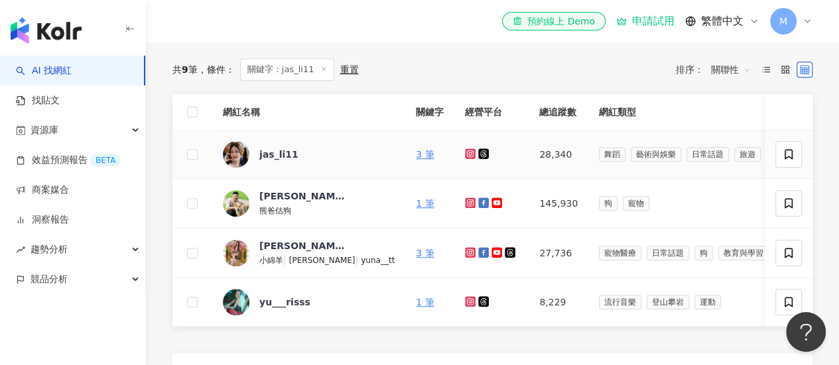
click at [465, 159] on icon at bounding box center [470, 154] width 11 height 11
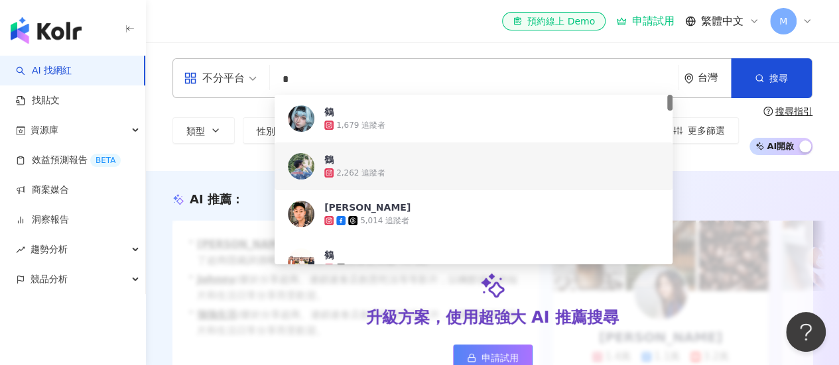
scroll to position [332, 0]
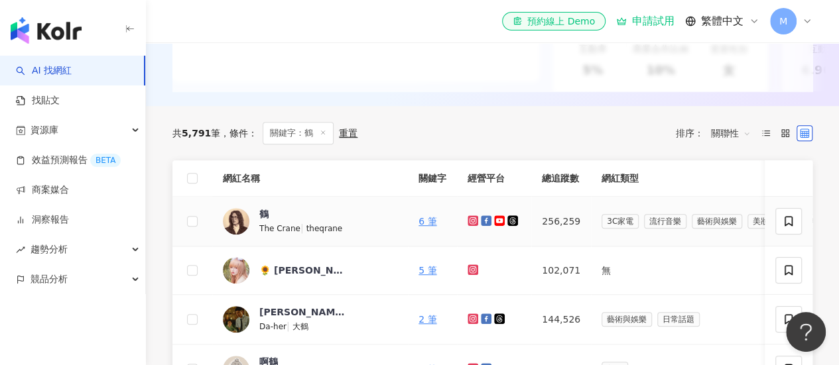
click at [469, 225] on icon at bounding box center [473, 221] width 9 height 8
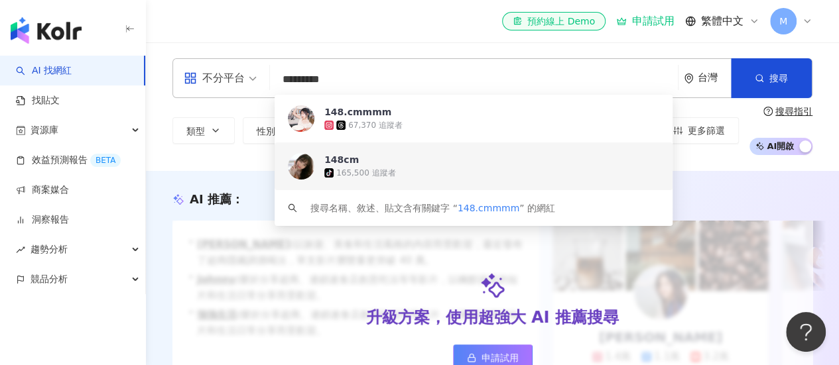
scroll to position [332, 0]
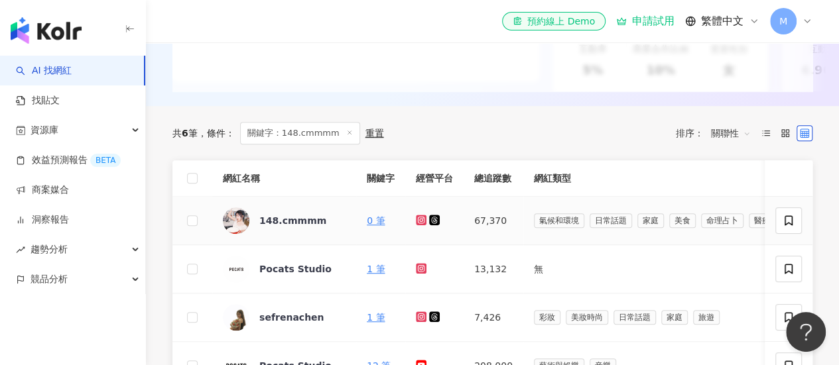
click at [418, 224] on icon at bounding box center [421, 220] width 9 height 8
click at [316, 227] on div "148.cmmmm" at bounding box center [292, 220] width 67 height 13
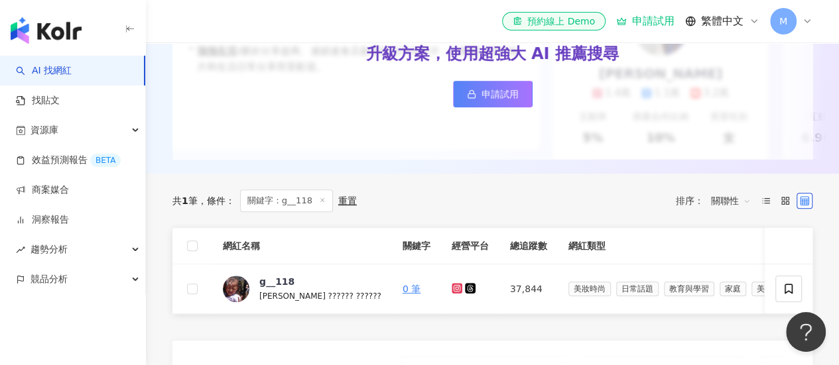
scroll to position [265, 0]
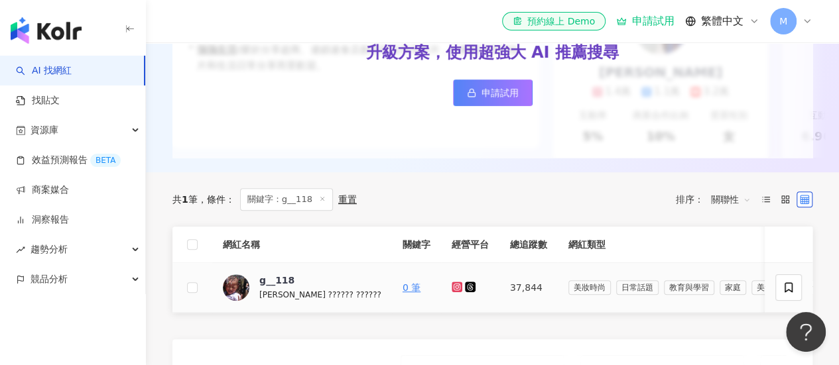
click at [452, 291] on link at bounding box center [458, 288] width 13 height 11
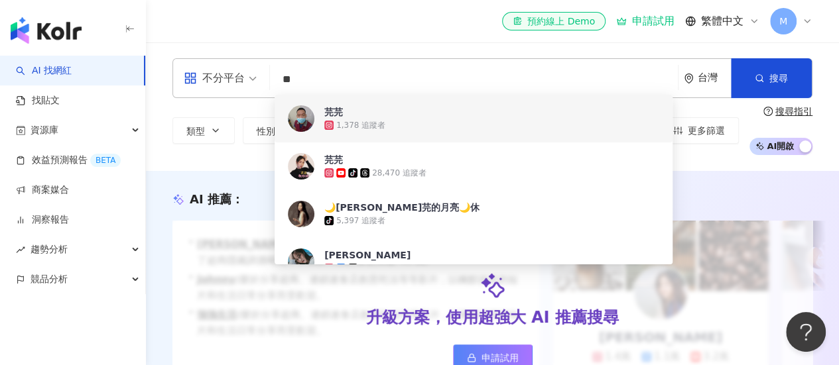
scroll to position [332, 0]
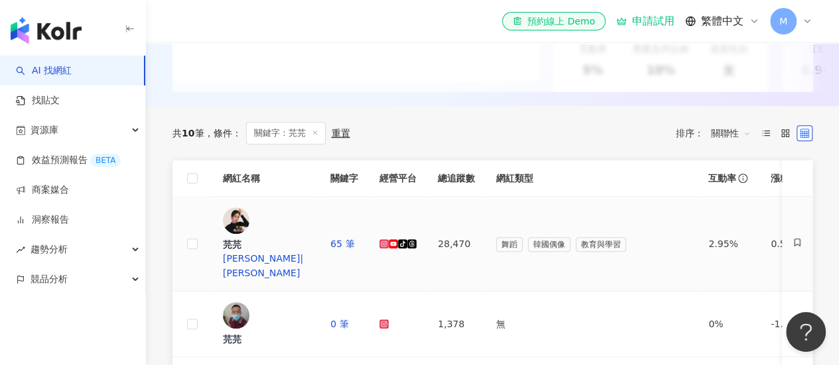
click at [389, 239] on icon at bounding box center [383, 243] width 9 height 9
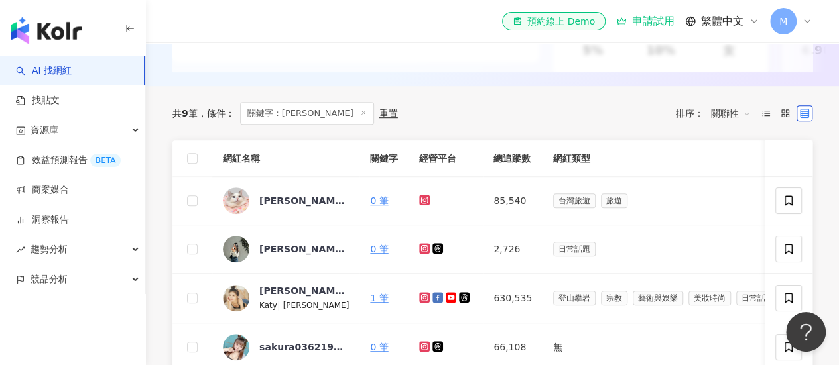
scroll to position [398, 0]
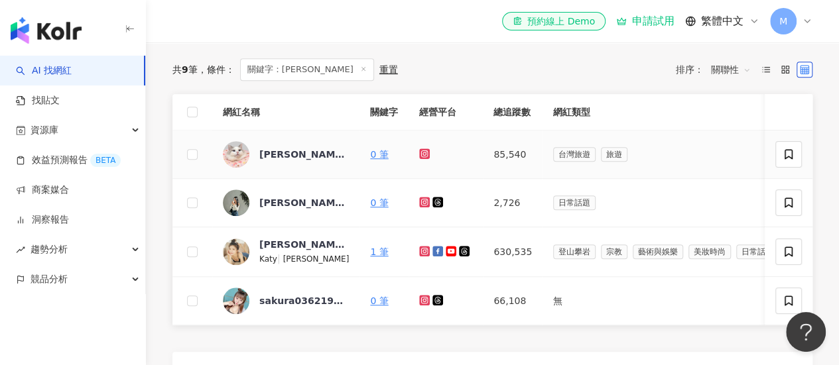
click at [426, 158] on link at bounding box center [425, 154] width 13 height 11
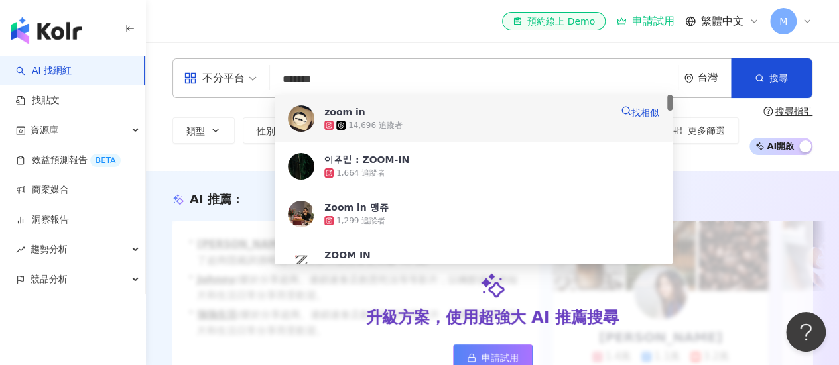
click at [393, 131] on div "14,696 追蹤者" at bounding box center [467, 125] width 287 height 13
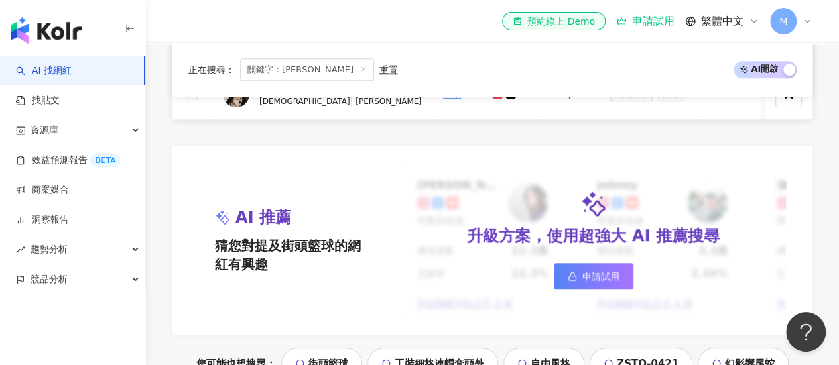
scroll to position [398, 0]
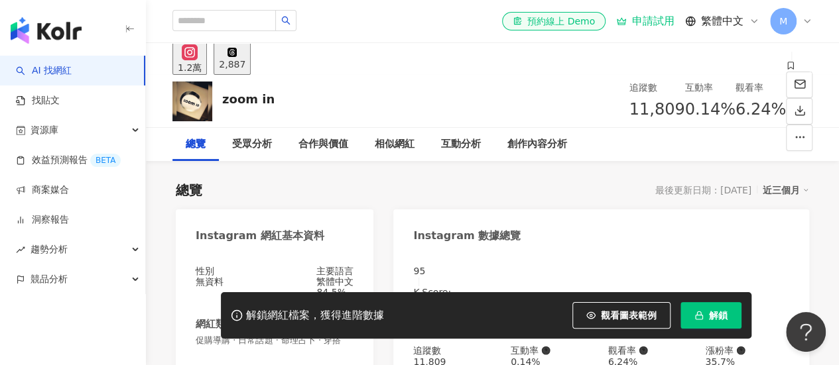
scroll to position [133, 0]
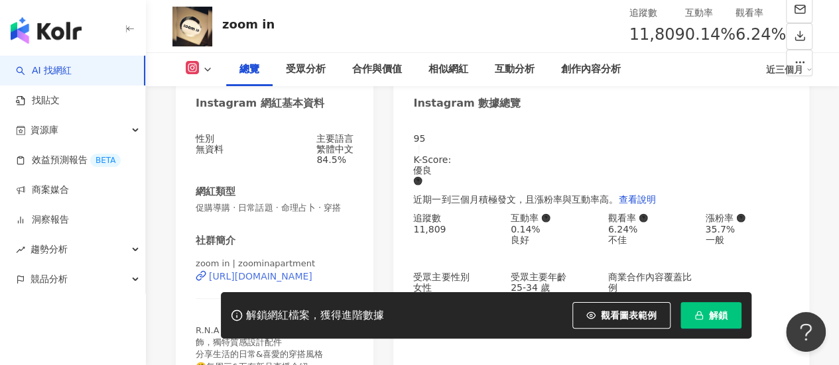
click at [280, 271] on div "[URL][DOMAIN_NAME]" at bounding box center [260, 276] width 103 height 11
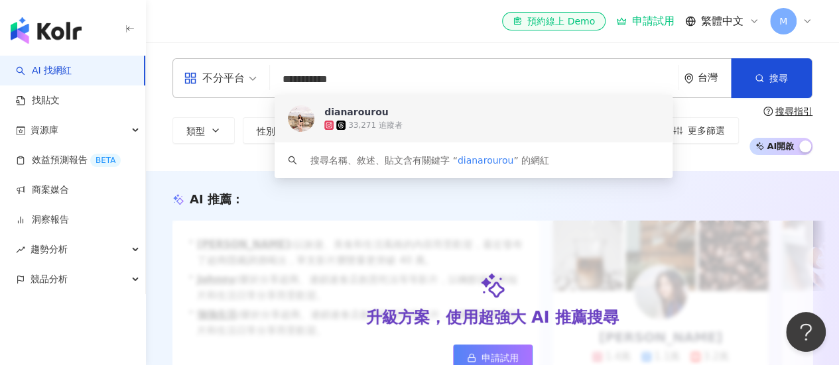
scroll to position [332, 0]
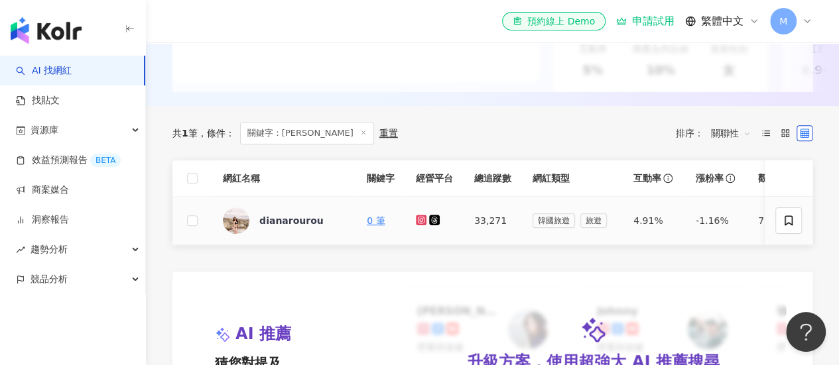
click at [424, 224] on icon at bounding box center [421, 220] width 9 height 8
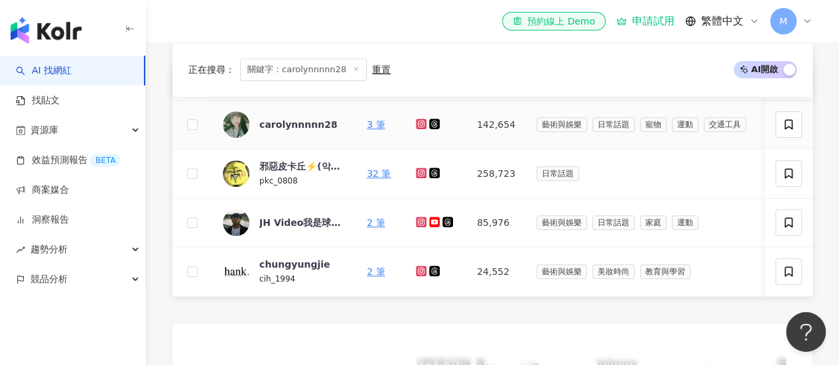
scroll to position [398, 0]
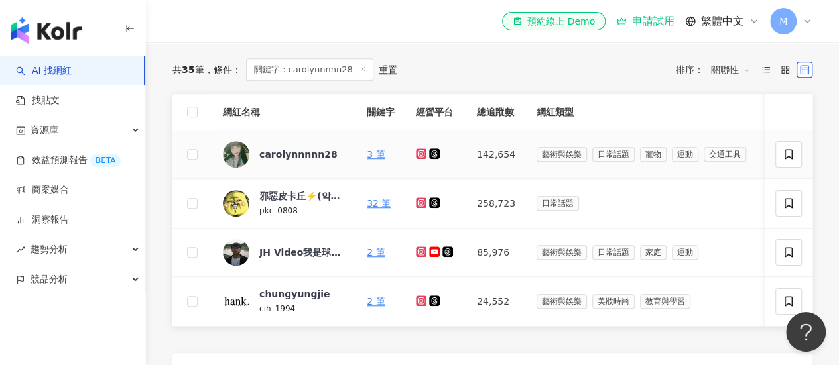
click at [424, 158] on icon at bounding box center [421, 154] width 9 height 8
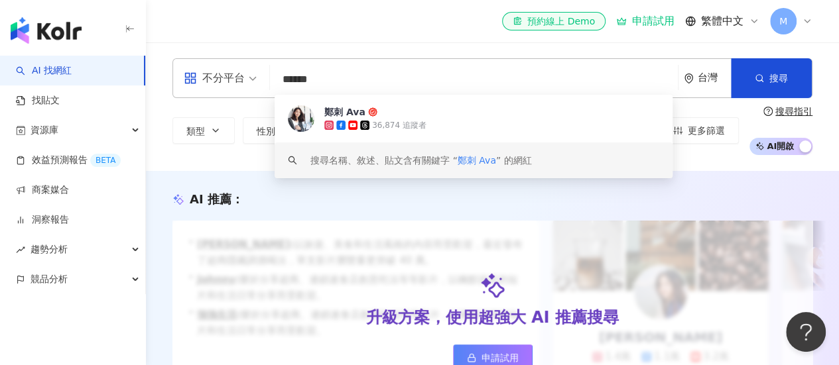
scroll to position [265, 0]
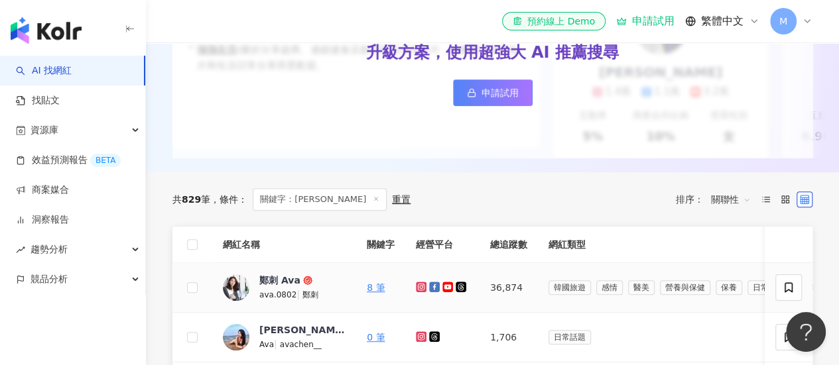
click at [416, 292] on icon at bounding box center [421, 287] width 11 height 11
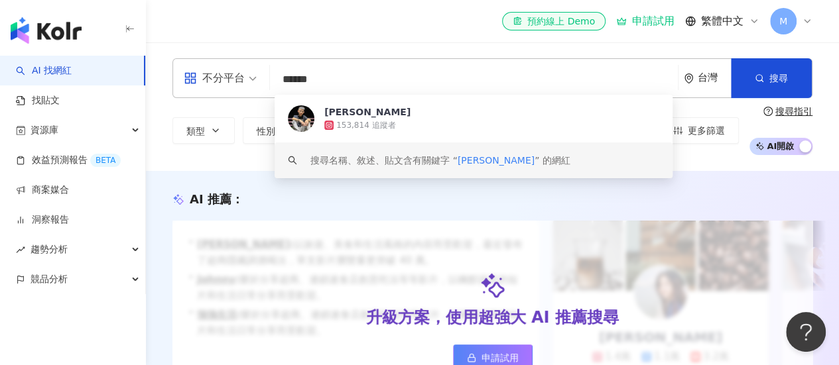
scroll to position [332, 0]
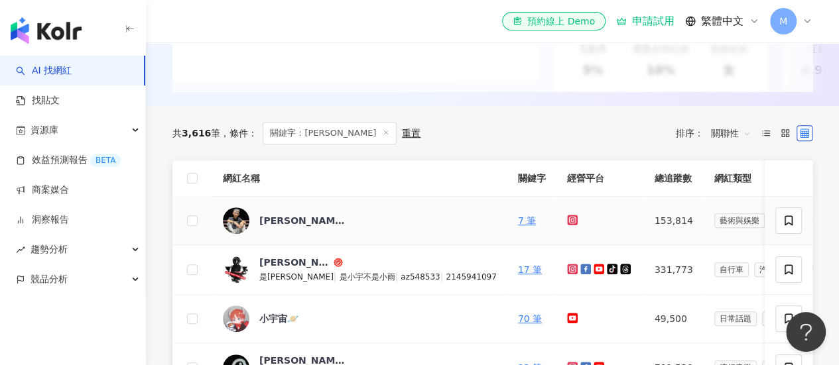
click at [567, 225] on icon at bounding box center [572, 220] width 11 height 11
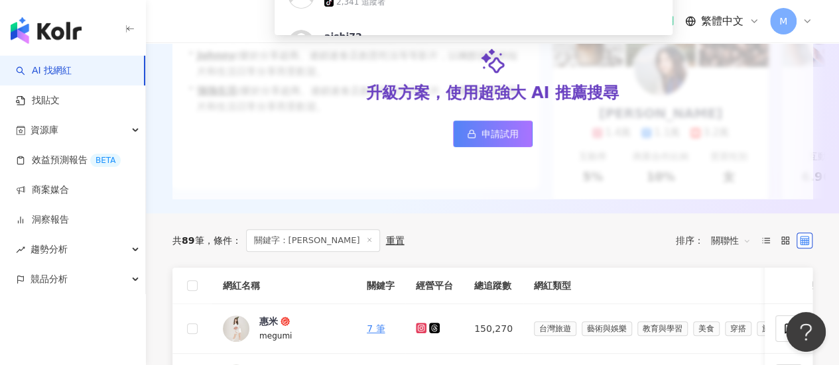
scroll to position [332, 0]
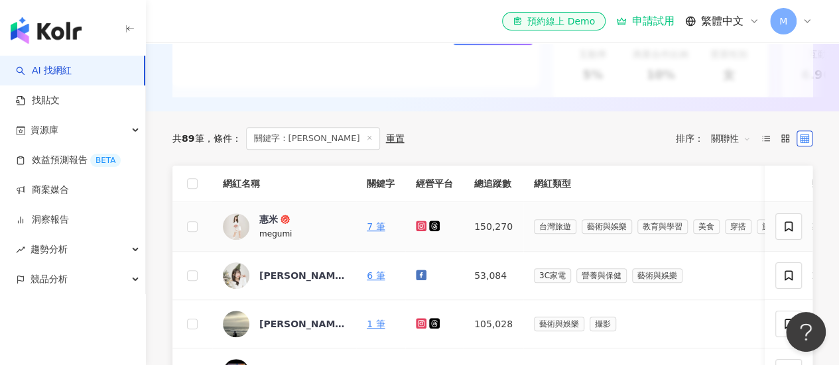
click at [423, 228] on icon at bounding box center [420, 225] width 5 height 5
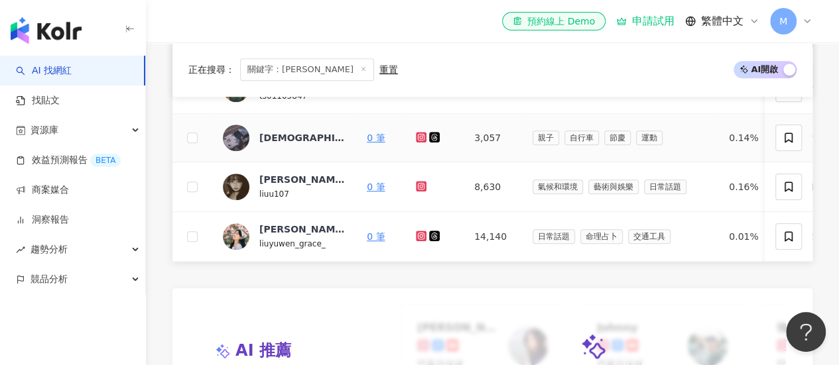
scroll to position [332, 0]
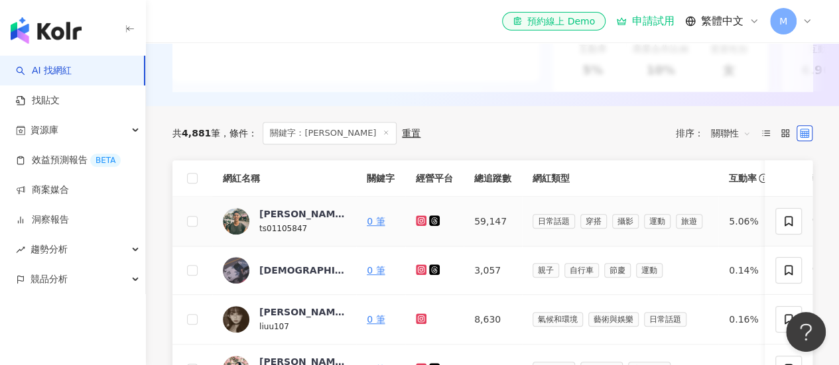
click at [420, 223] on icon at bounding box center [420, 220] width 5 height 5
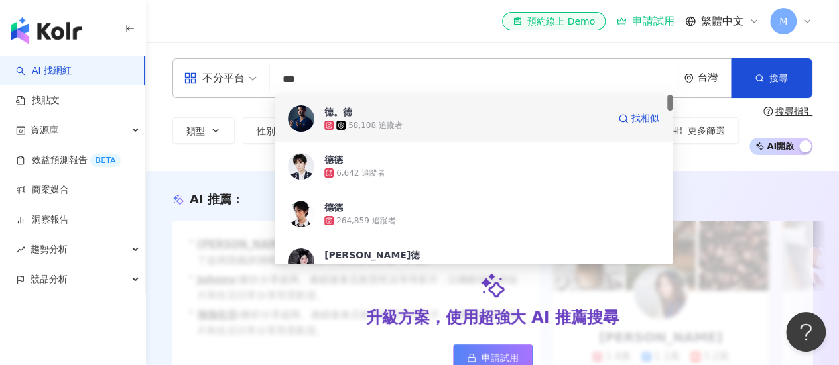
click at [402, 119] on div "58,108 追蹤者" at bounding box center [466, 125] width 284 height 13
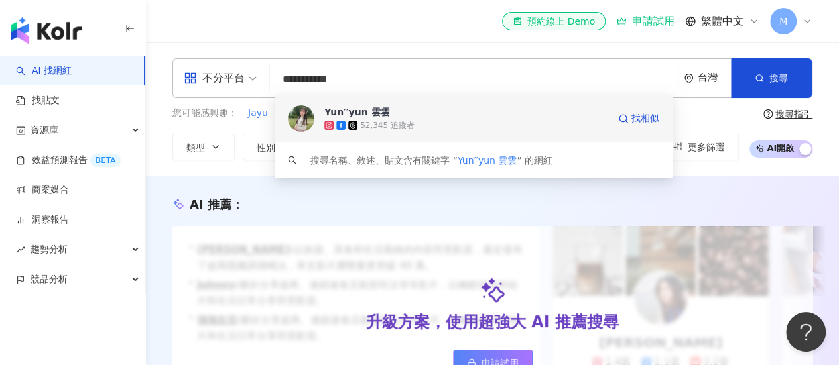
click at [401, 121] on div "52,345 追蹤者" at bounding box center [387, 125] width 54 height 11
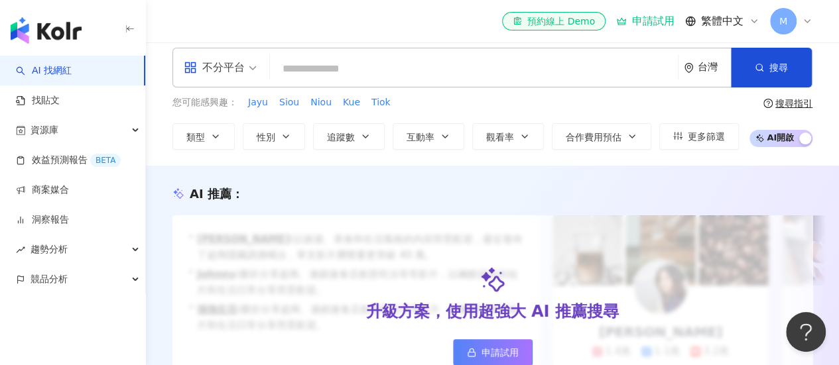
scroll to position [332, 0]
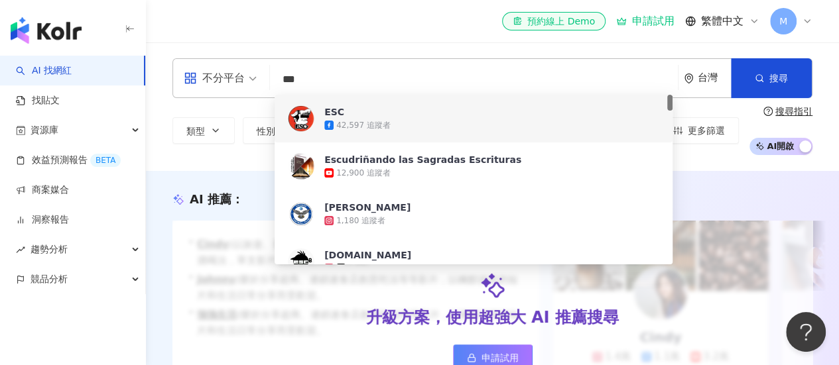
scroll to position [332, 0]
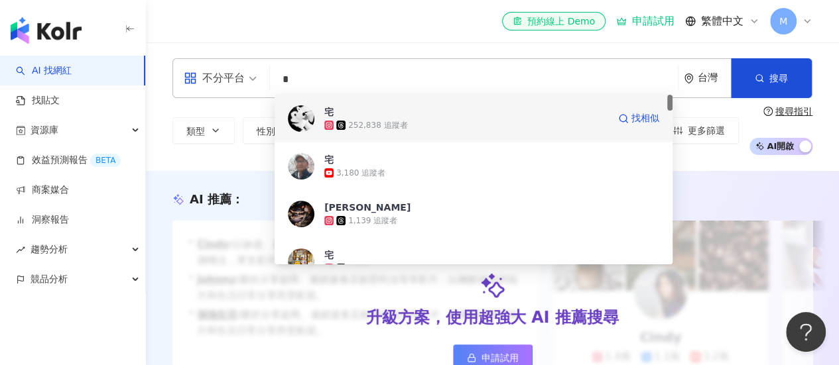
click at [382, 125] on div "252,838 追蹤者" at bounding box center [377, 125] width 59 height 11
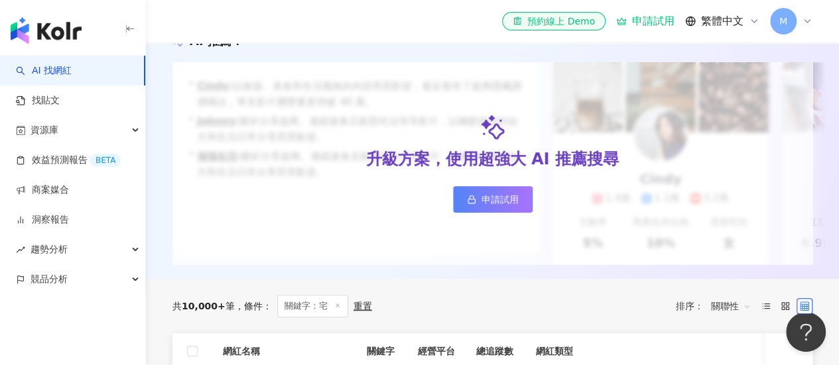
scroll to position [265, 0]
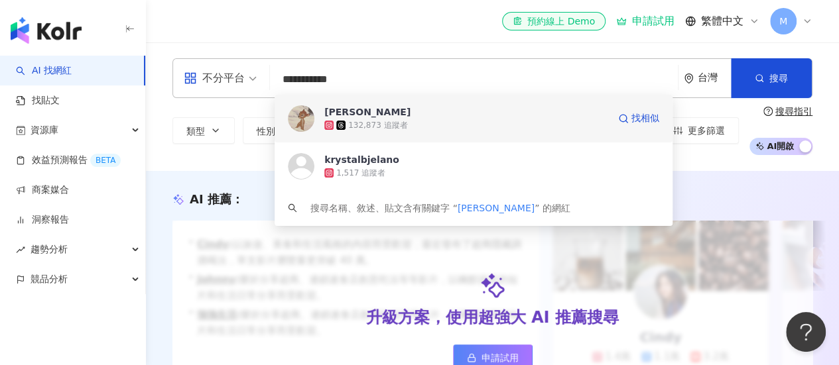
click at [415, 126] on div "132,873 追蹤者" at bounding box center [466, 125] width 284 height 13
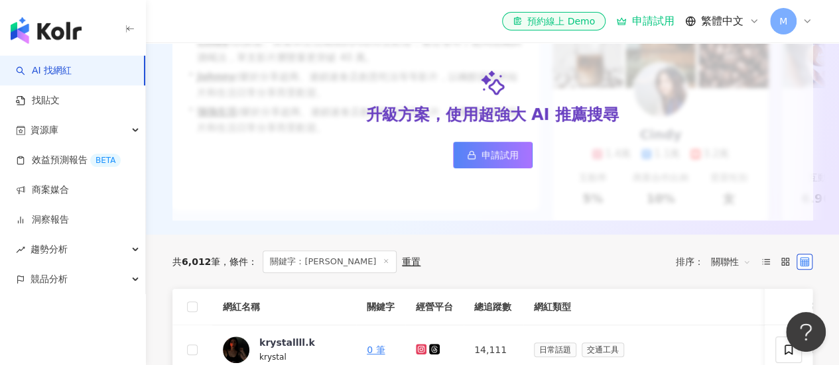
scroll to position [133, 0]
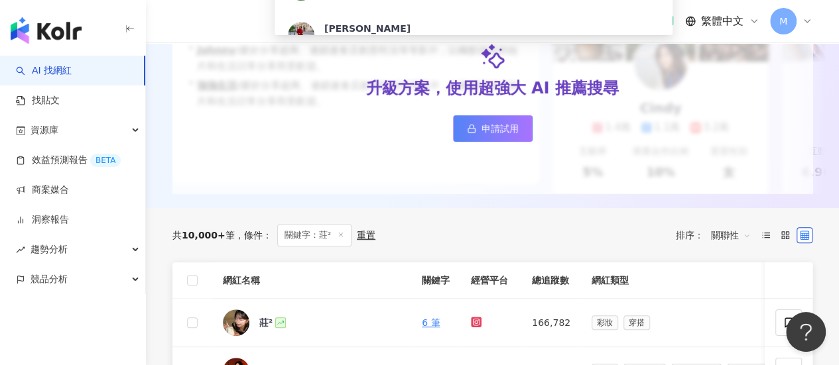
scroll to position [265, 0]
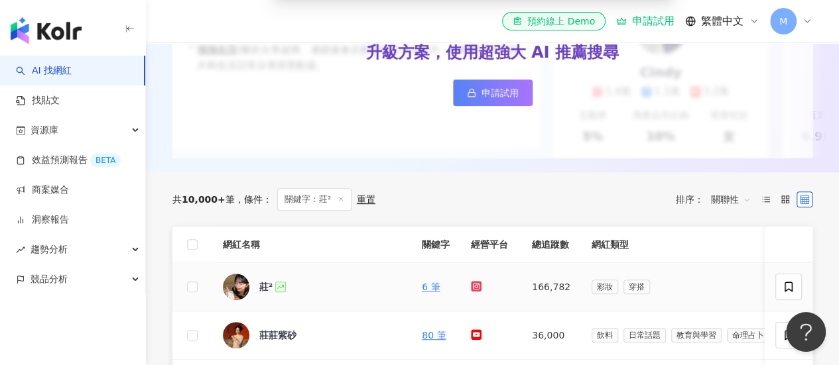
click at [471, 292] on icon at bounding box center [476, 286] width 11 height 11
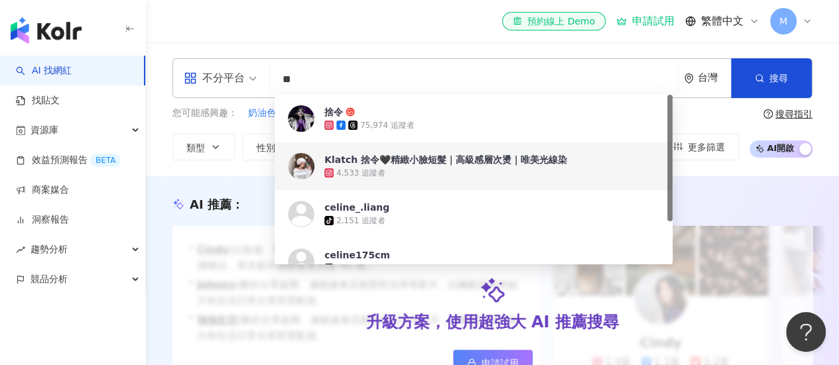
scroll to position [332, 0]
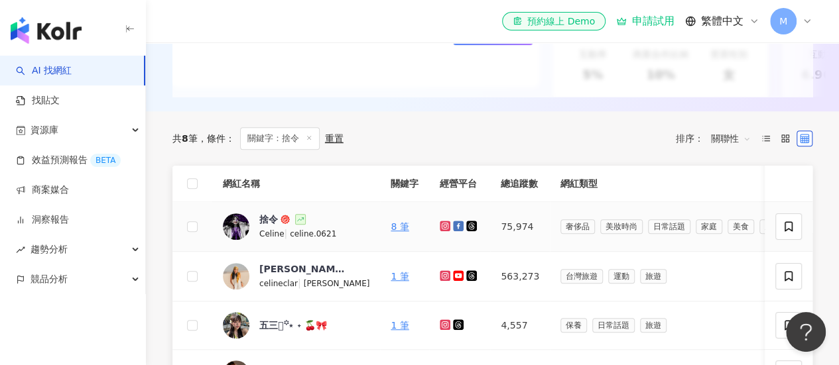
click at [440, 231] on icon at bounding box center [445, 226] width 11 height 11
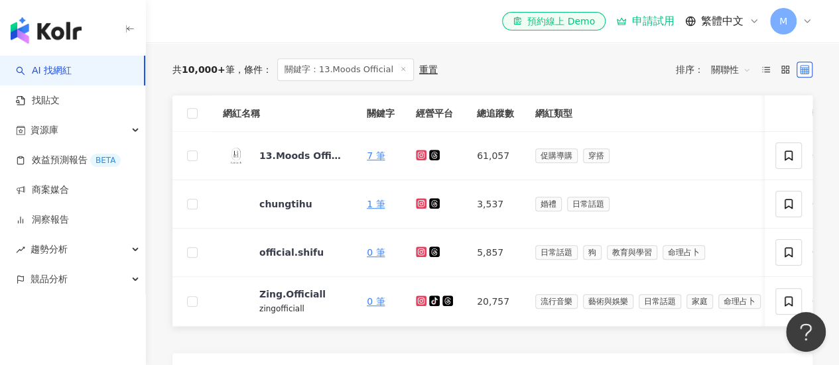
scroll to position [398, 0]
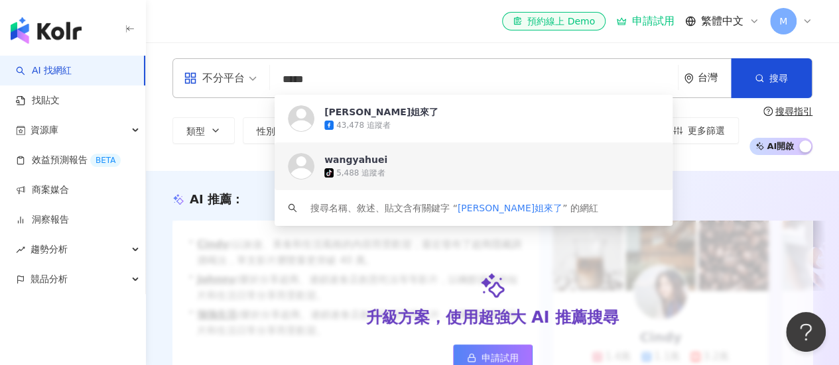
scroll to position [265, 0]
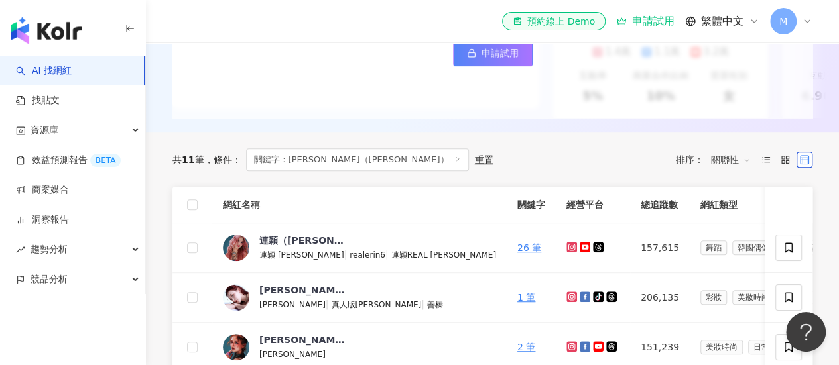
scroll to position [332, 0]
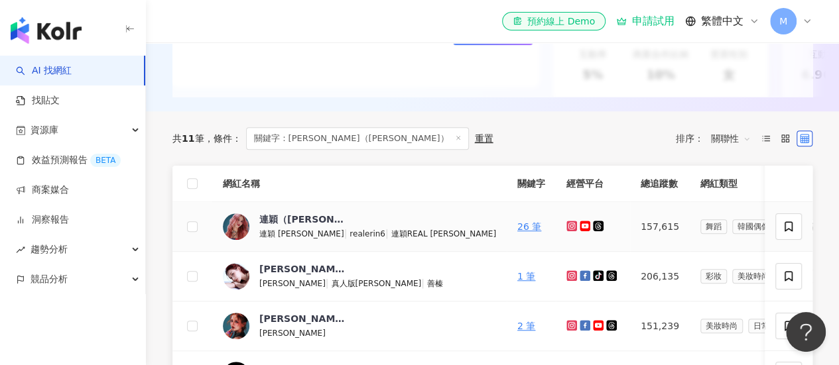
click at [569, 228] on icon at bounding box center [571, 225] width 5 height 5
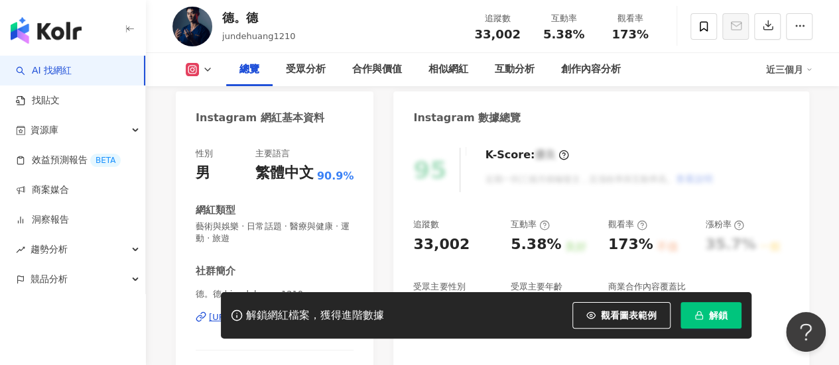
scroll to position [184, 0]
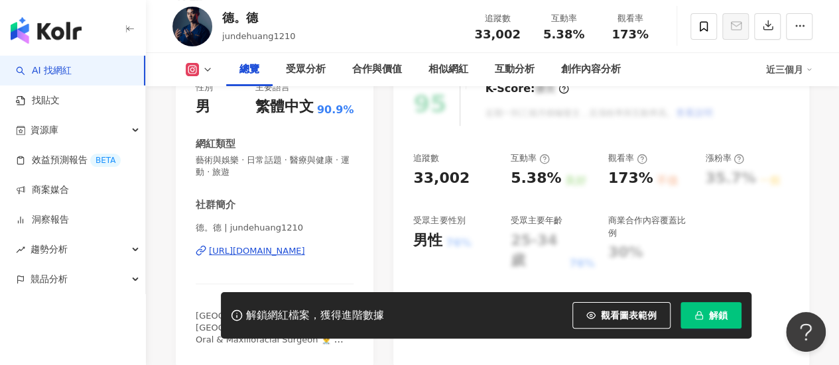
click at [305, 257] on div "https://www.instagram.com/jundehuang1210/" at bounding box center [257, 251] width 96 height 12
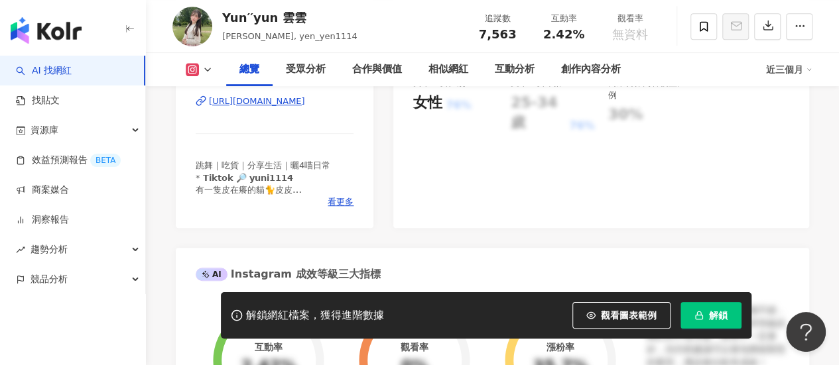
scroll to position [265, 0]
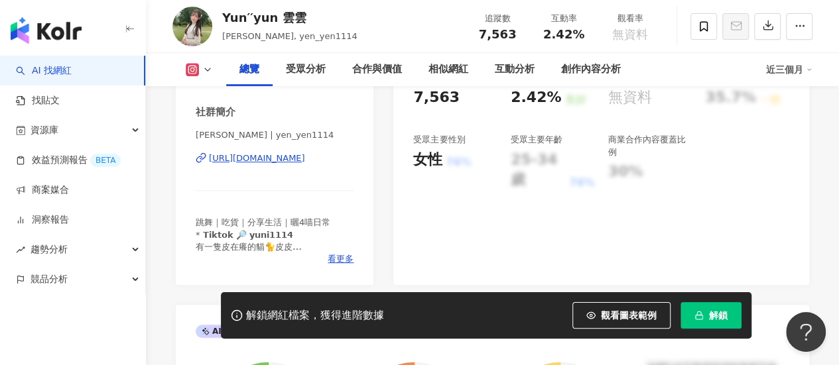
click at [279, 159] on div "https://www.instagram.com/yen_yen1114/" at bounding box center [257, 159] width 96 height 12
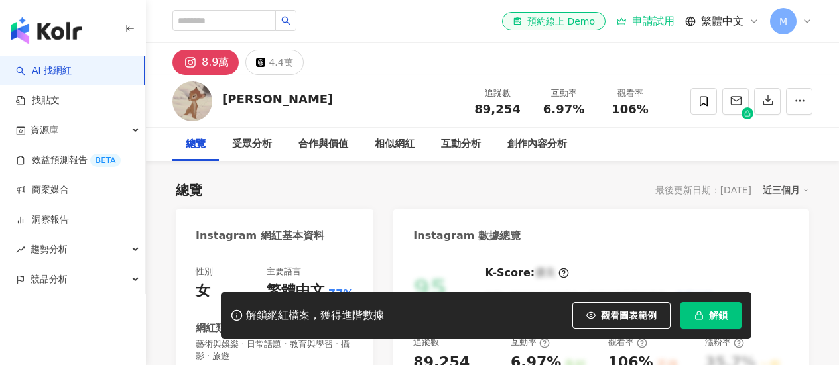
scroll to position [199, 0]
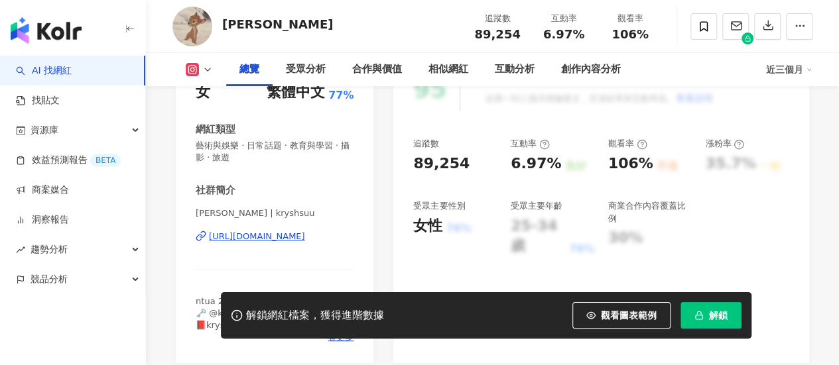
click at [285, 238] on div "https://www.instagram.com/kryshsuu/" at bounding box center [257, 237] width 96 height 12
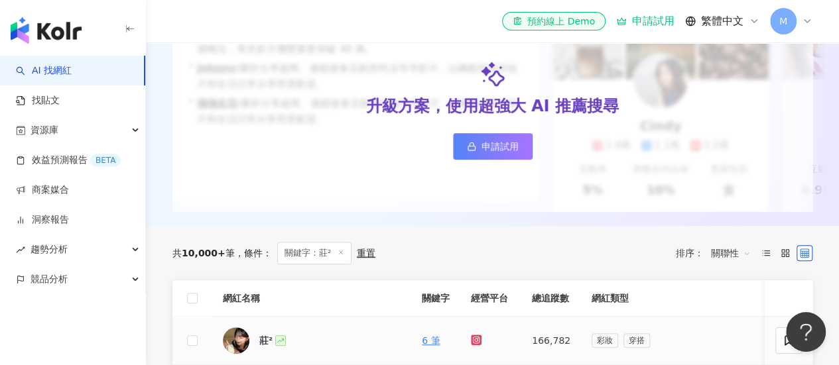
scroll to position [332, 0]
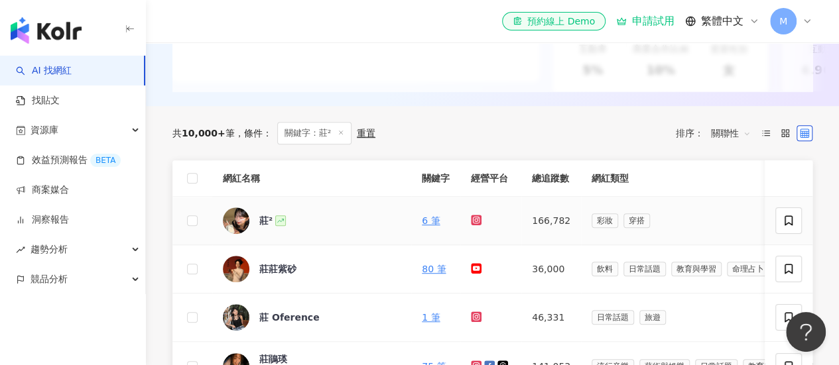
click at [472, 224] on icon at bounding box center [476, 220] width 9 height 8
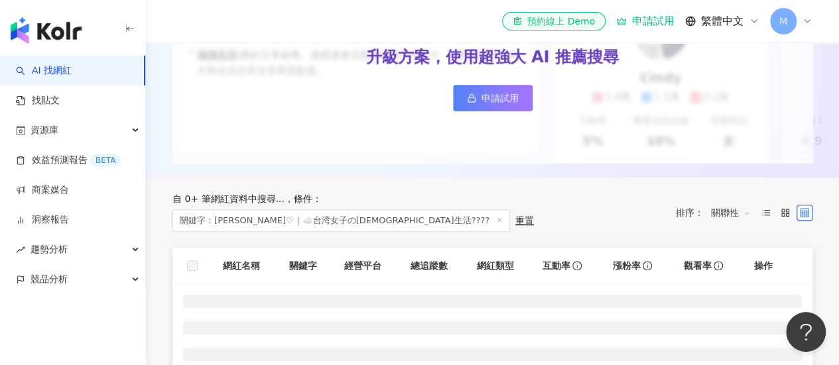
scroll to position [398, 0]
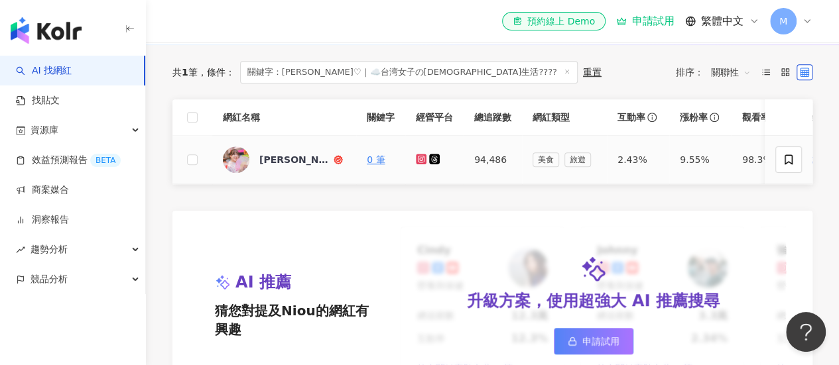
click at [419, 161] on icon at bounding box center [420, 158] width 5 height 5
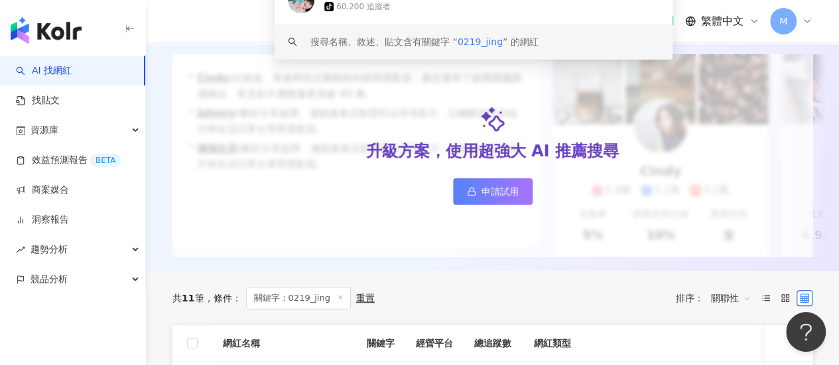
scroll to position [398, 0]
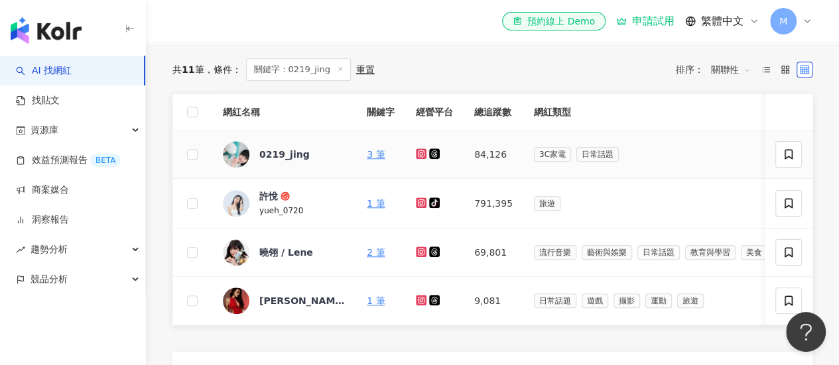
click at [417, 159] on icon at bounding box center [421, 154] width 11 height 11
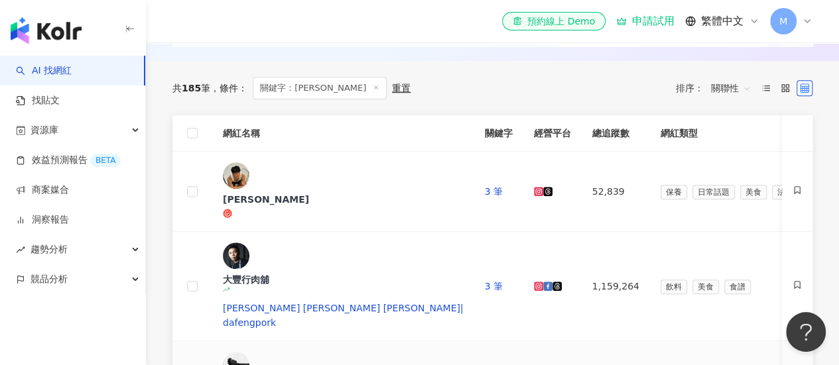
scroll to position [398, 0]
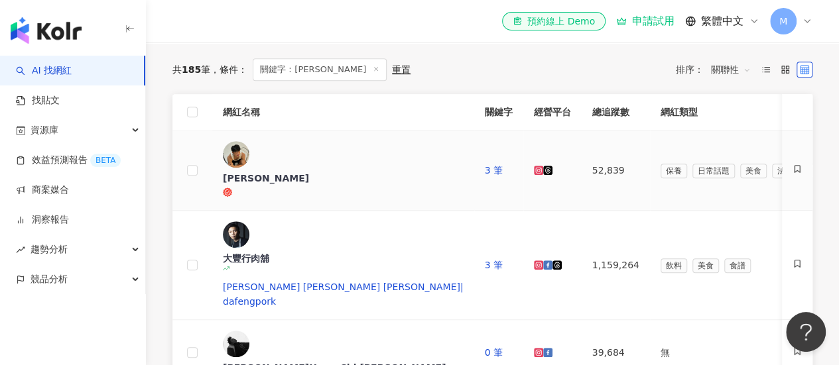
click at [536, 168] on icon at bounding box center [538, 170] width 5 height 5
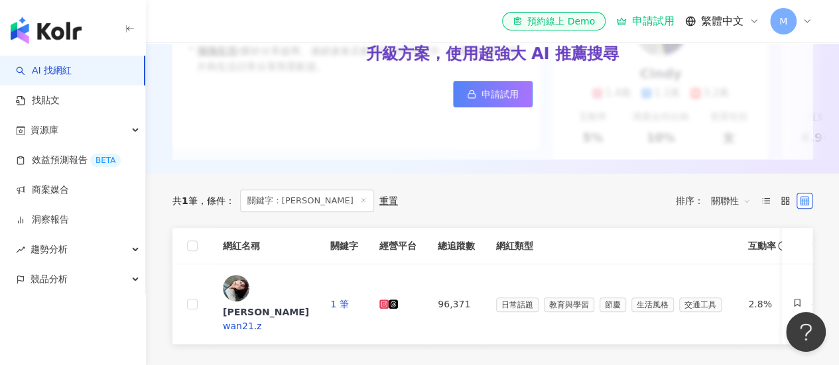
scroll to position [265, 0]
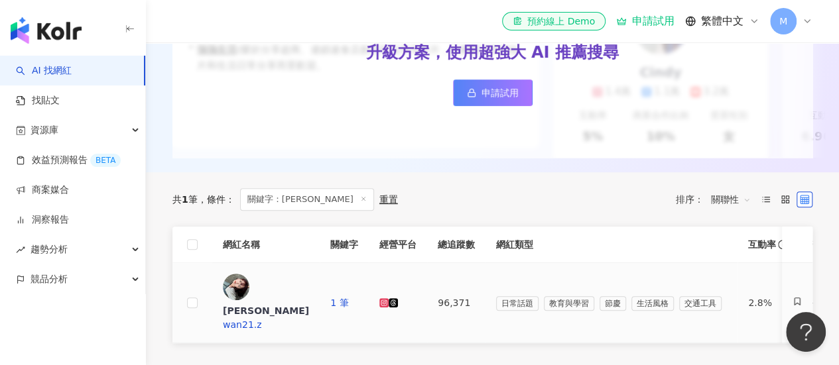
click at [389, 298] on icon at bounding box center [383, 302] width 9 height 9
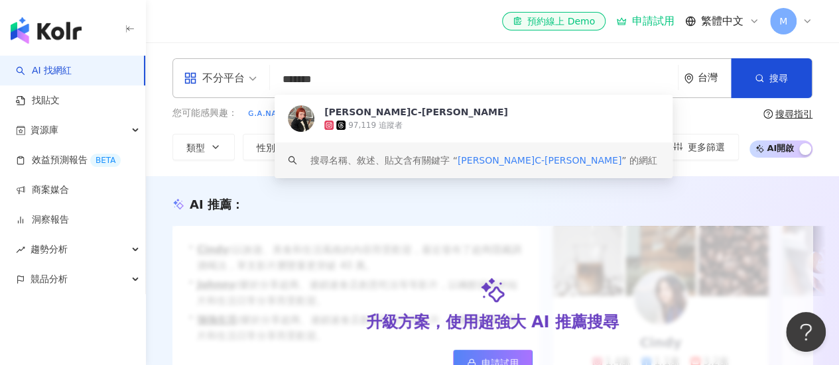
scroll to position [332, 0]
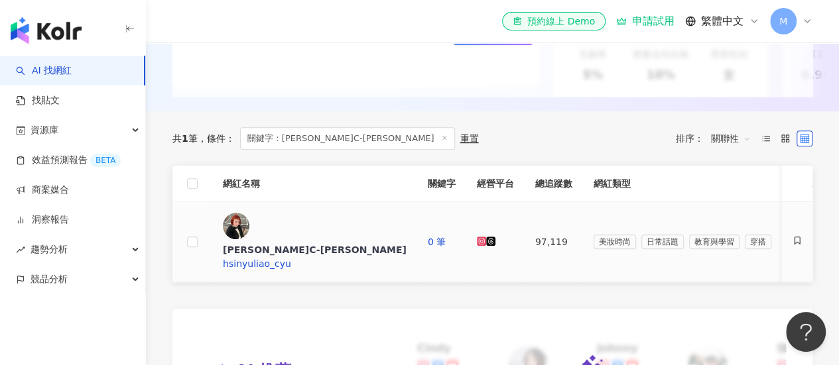
click at [477, 237] on icon at bounding box center [481, 241] width 9 height 9
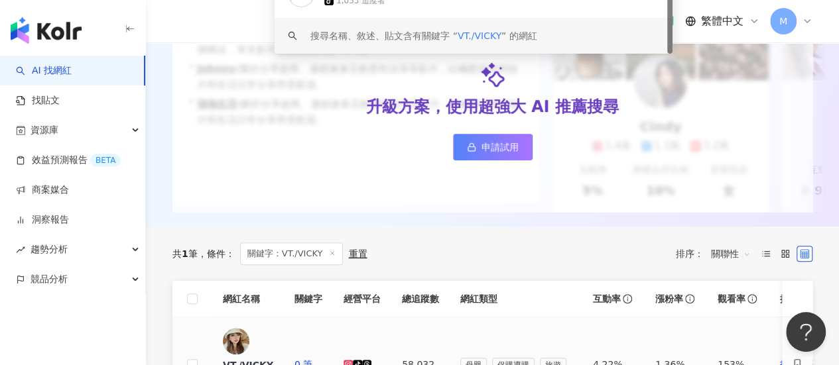
scroll to position [265, 0]
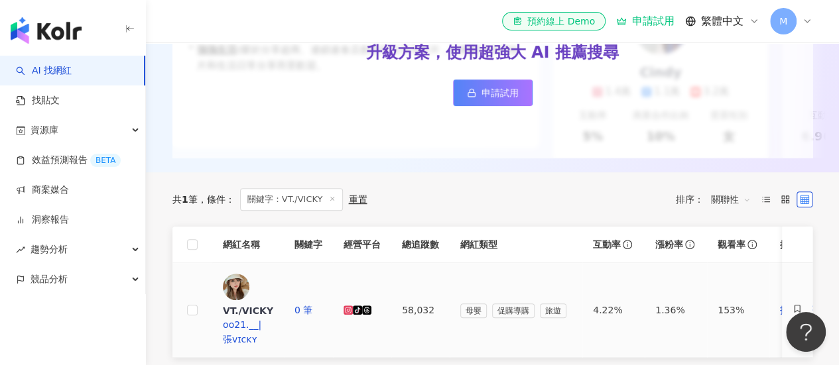
click at [350, 308] on icon at bounding box center [348, 310] width 5 height 5
